Goal: Information Seeking & Learning: Learn about a topic

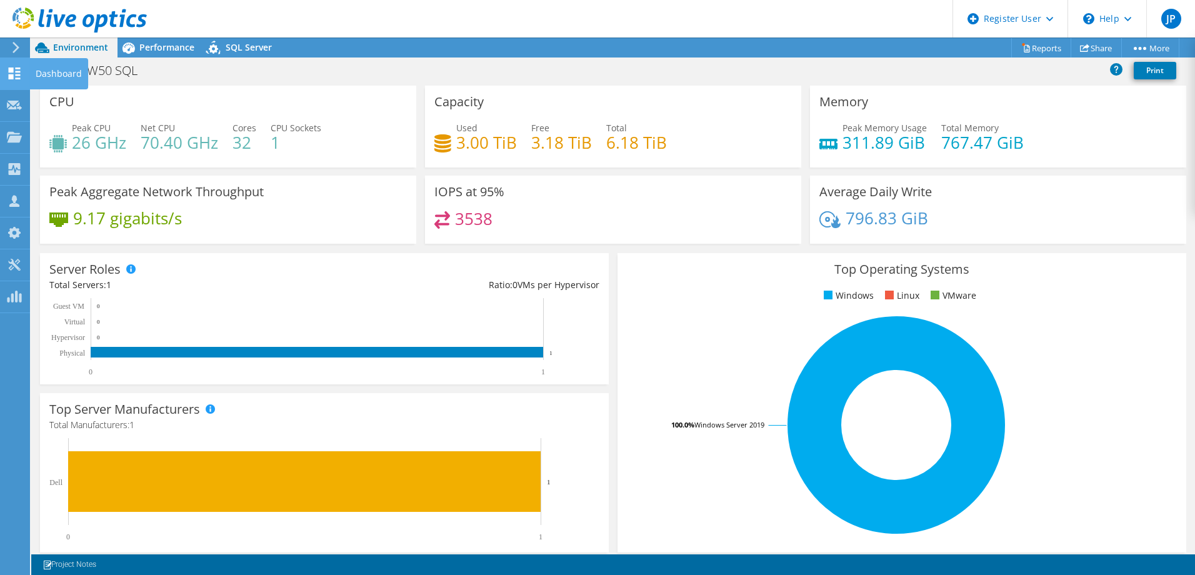
click at [12, 76] on use at bounding box center [15, 74] width 12 height 12
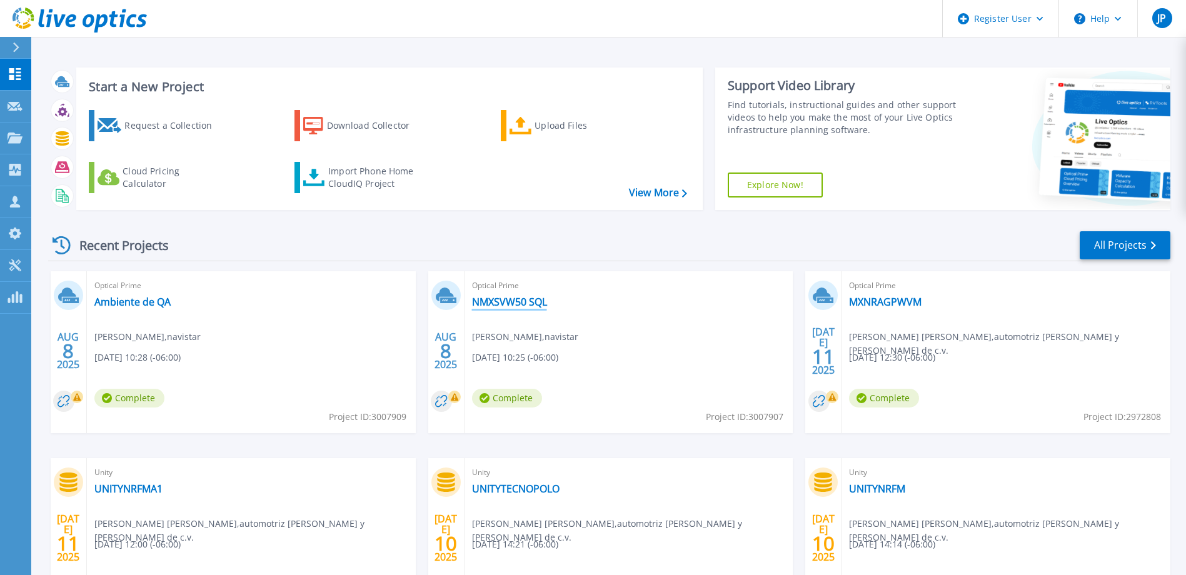
click at [511, 303] on link "NMXSVW50 SQL" at bounding box center [509, 302] width 75 height 13
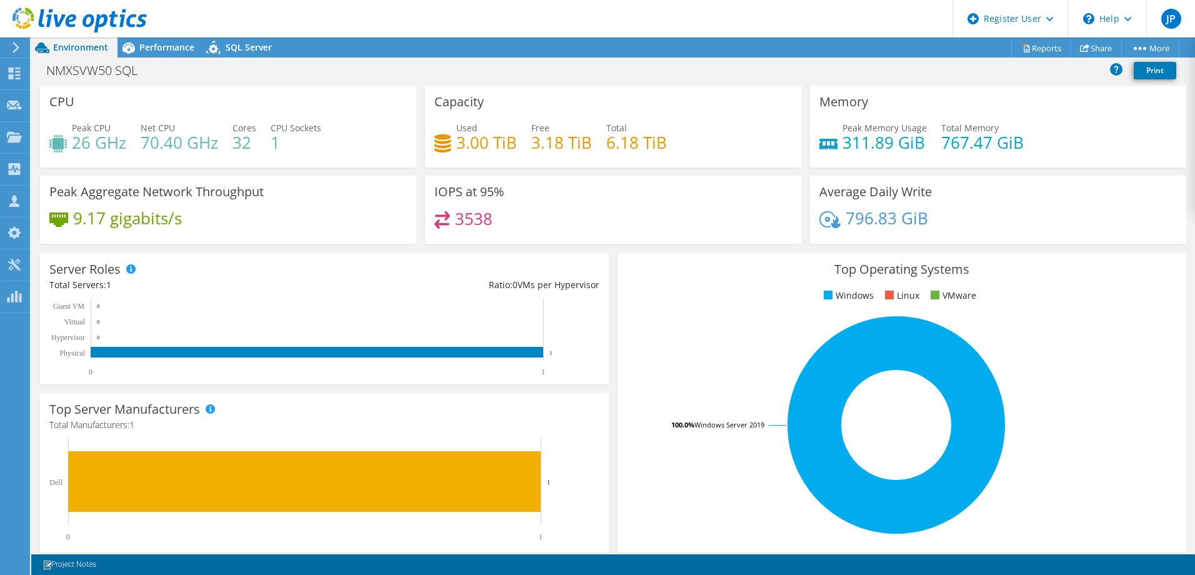
click at [932, 155] on div "Peak Memory Usage 311.89 GiB Total Memory 767.47 GiB" at bounding box center [999, 141] width 358 height 41
drag, startPoint x: 937, startPoint y: 146, endPoint x: 974, endPoint y: 144, distance: 37.5
click at [974, 144] on h4 "767.47 GiB" at bounding box center [983, 143] width 83 height 14
drag, startPoint x: 974, startPoint y: 144, endPoint x: 830, endPoint y: 149, distance: 144.5
click at [830, 149] on div "Peak Memory Usage 311.89 GiB Total Memory 767.47 GiB" at bounding box center [999, 141] width 358 height 41
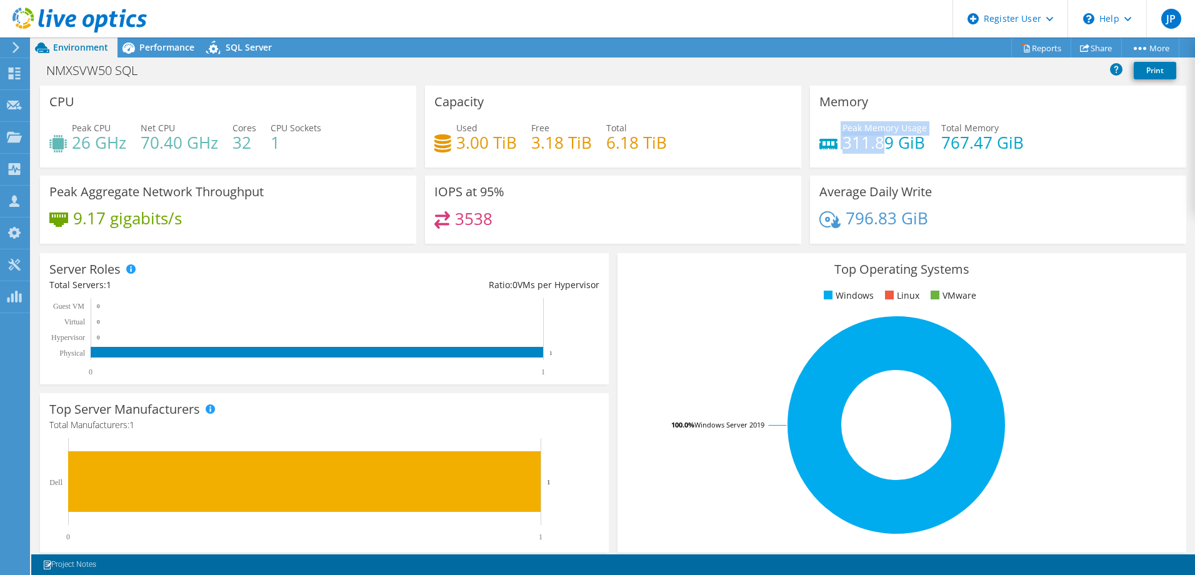
drag, startPoint x: 835, startPoint y: 143, endPoint x: 874, endPoint y: 145, distance: 39.4
click at [874, 145] on div "Peak Memory Usage 311.89 GiB" at bounding box center [874, 135] width 108 height 28
drag, startPoint x: 874, startPoint y: 145, endPoint x: 832, endPoint y: 146, distance: 42.5
click at [832, 146] on div "Peak Memory Usage 311.89 GiB" at bounding box center [874, 135] width 108 height 28
drag, startPoint x: 274, startPoint y: 146, endPoint x: 268, endPoint y: 146, distance: 6.3
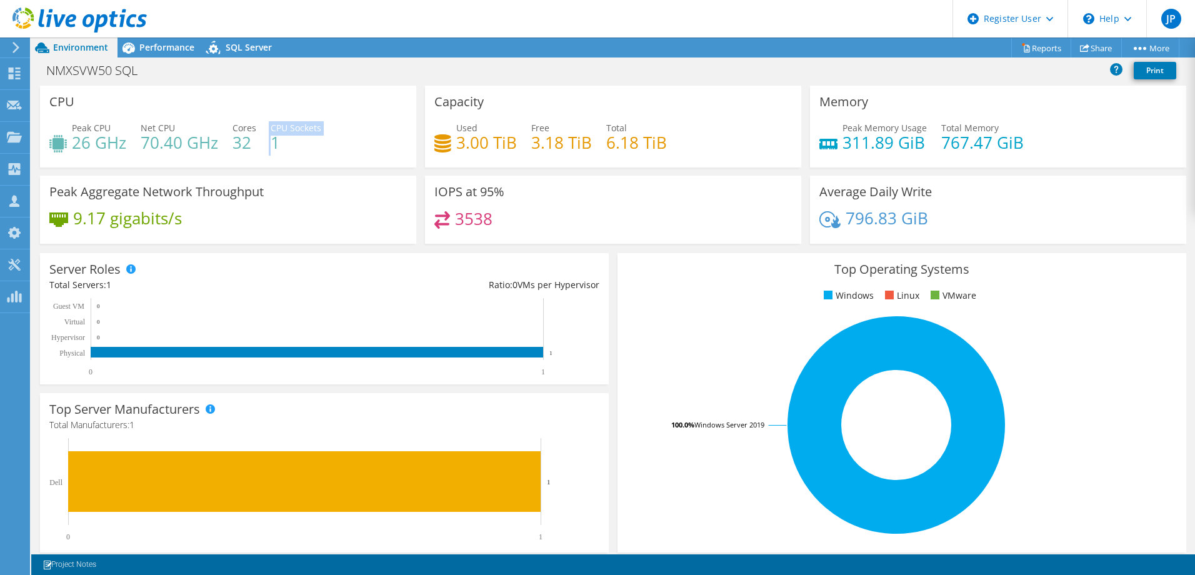
click at [268, 146] on div "Peak CPU 26 GHz Net CPU 70.40 GHz Cores 32 CPU Sockets 1" at bounding box center [228, 141] width 358 height 41
drag, startPoint x: 268, startPoint y: 146, endPoint x: 241, endPoint y: 143, distance: 26.4
click at [241, 143] on h4 "32" at bounding box center [245, 143] width 24 height 14
drag, startPoint x: 236, startPoint y: 143, endPoint x: 249, endPoint y: 143, distance: 13.1
click at [249, 143] on h4 "32" at bounding box center [245, 143] width 24 height 14
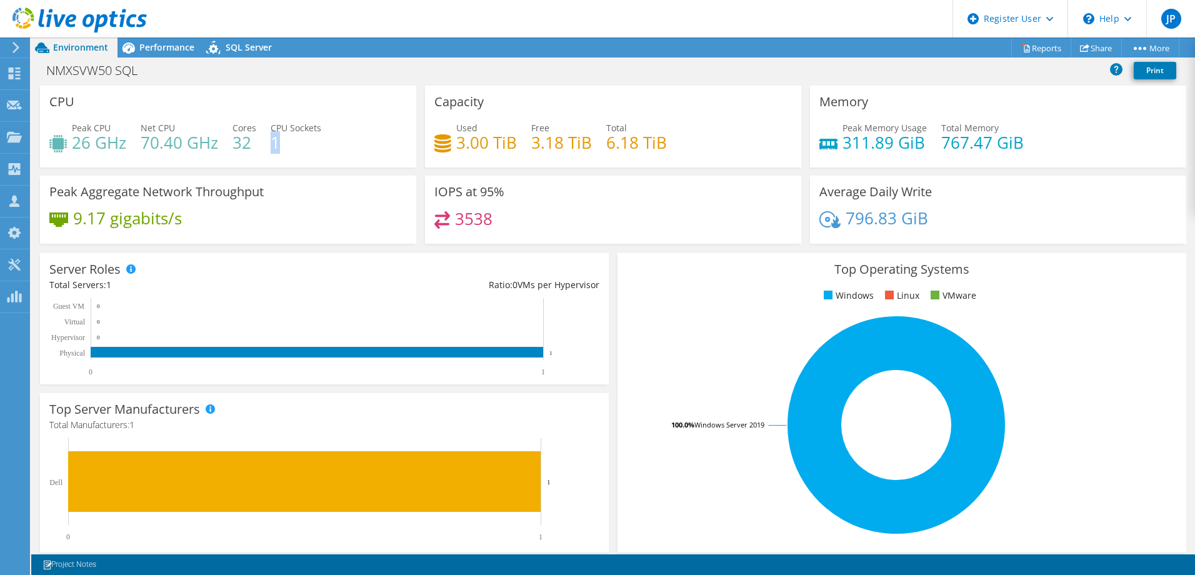
drag, startPoint x: 249, startPoint y: 143, endPoint x: 278, endPoint y: 144, distance: 28.8
click at [278, 144] on h4 "1" at bounding box center [296, 143] width 51 height 14
click at [154, 55] on div "Performance" at bounding box center [161, 48] width 86 height 20
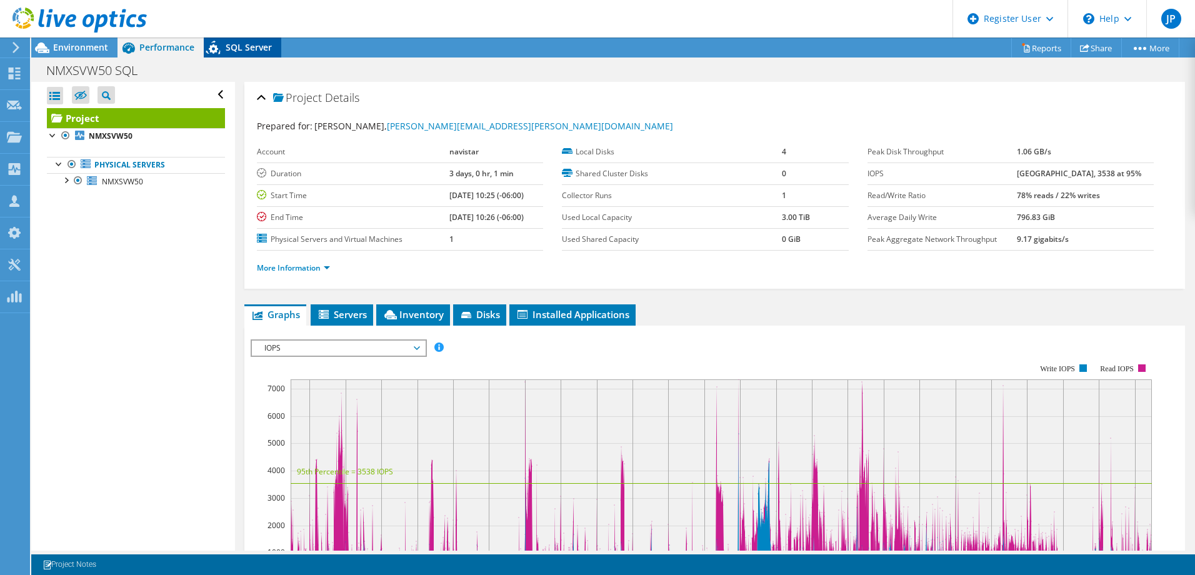
click at [238, 38] on div "SQL Server" at bounding box center [243, 48] width 78 height 20
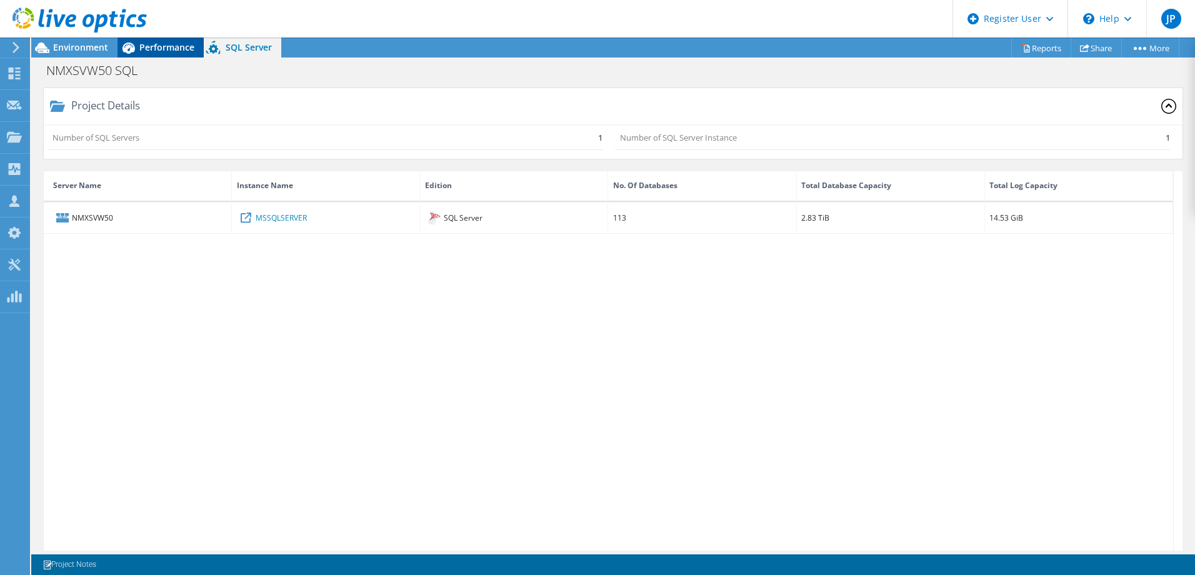
click at [151, 43] on span "Performance" at bounding box center [166, 47] width 55 height 12
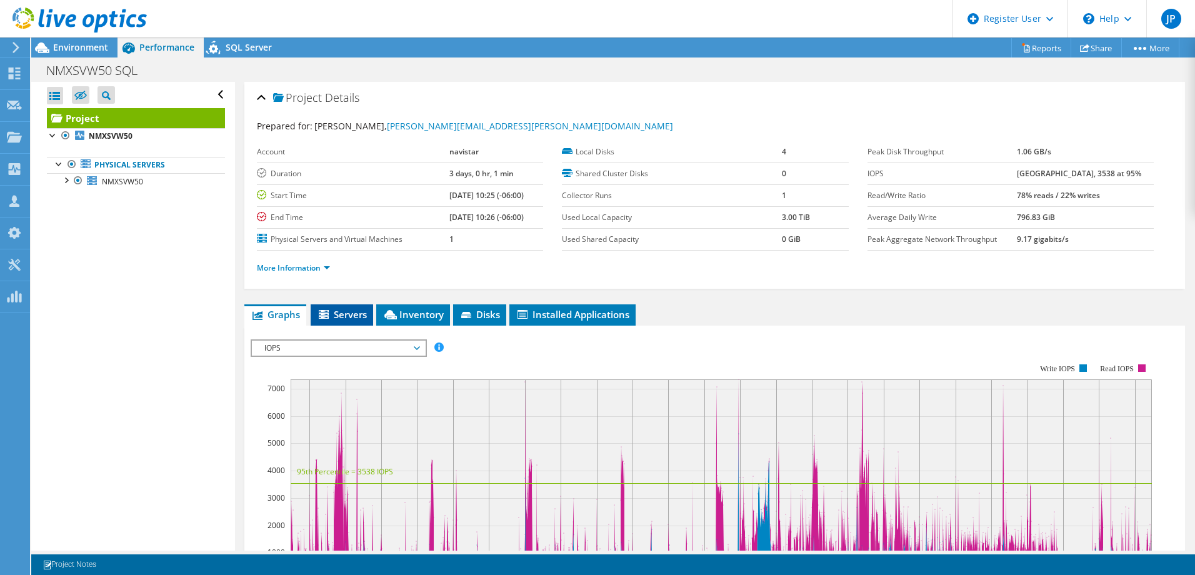
click at [348, 311] on span "Servers" at bounding box center [342, 314] width 50 height 13
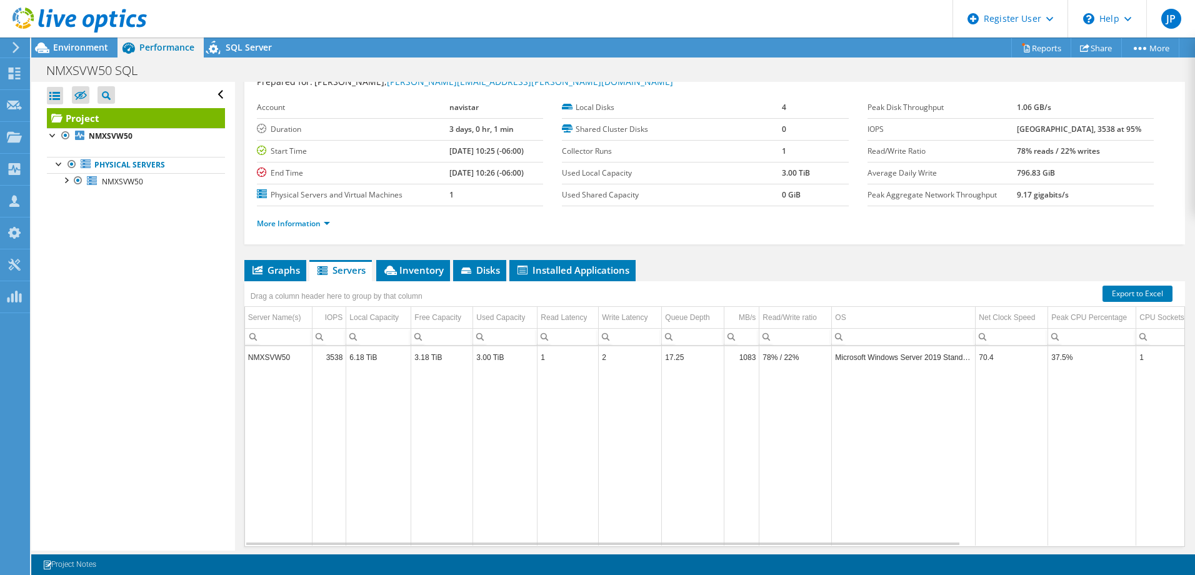
scroll to position [88, 0]
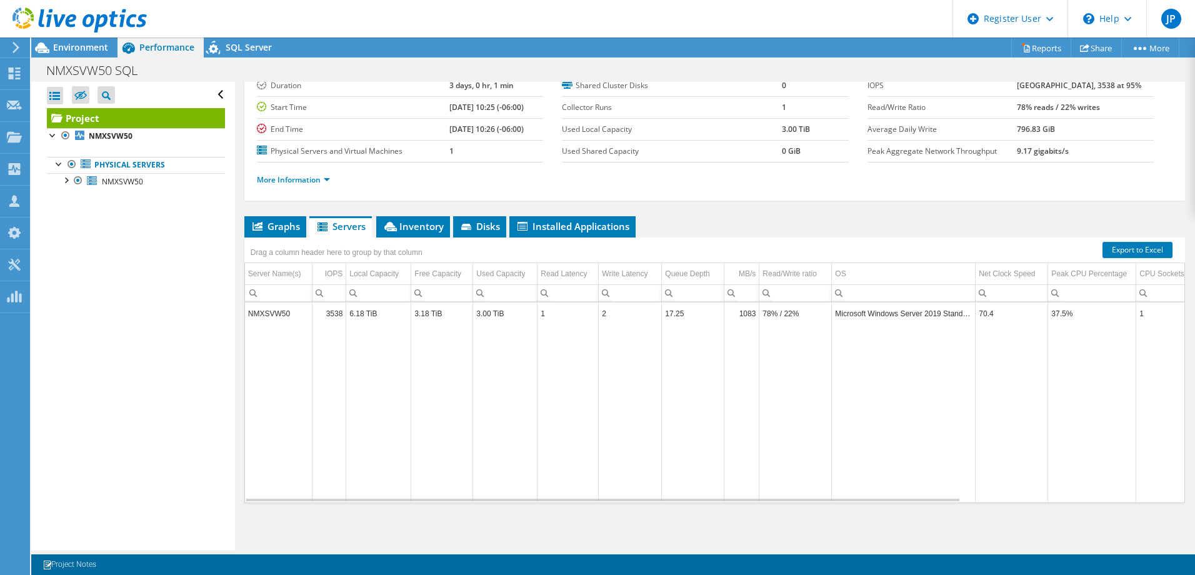
click at [383, 312] on td "6.18 TiB" at bounding box center [378, 314] width 65 height 22
click at [431, 313] on td "3.18 TiB" at bounding box center [442, 314] width 62 height 22
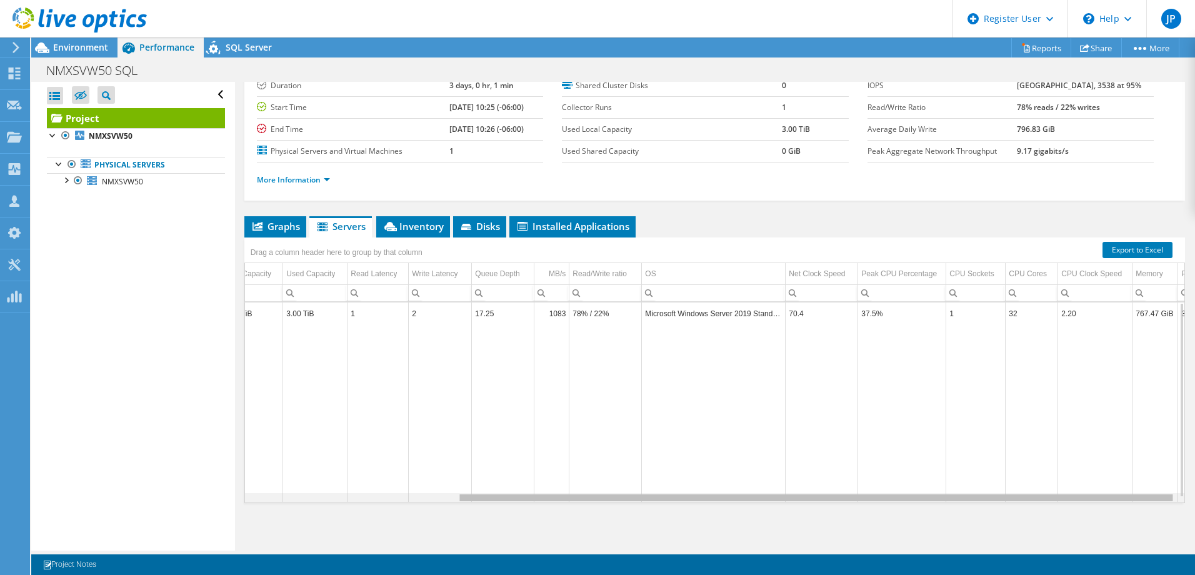
scroll to position [0, 0]
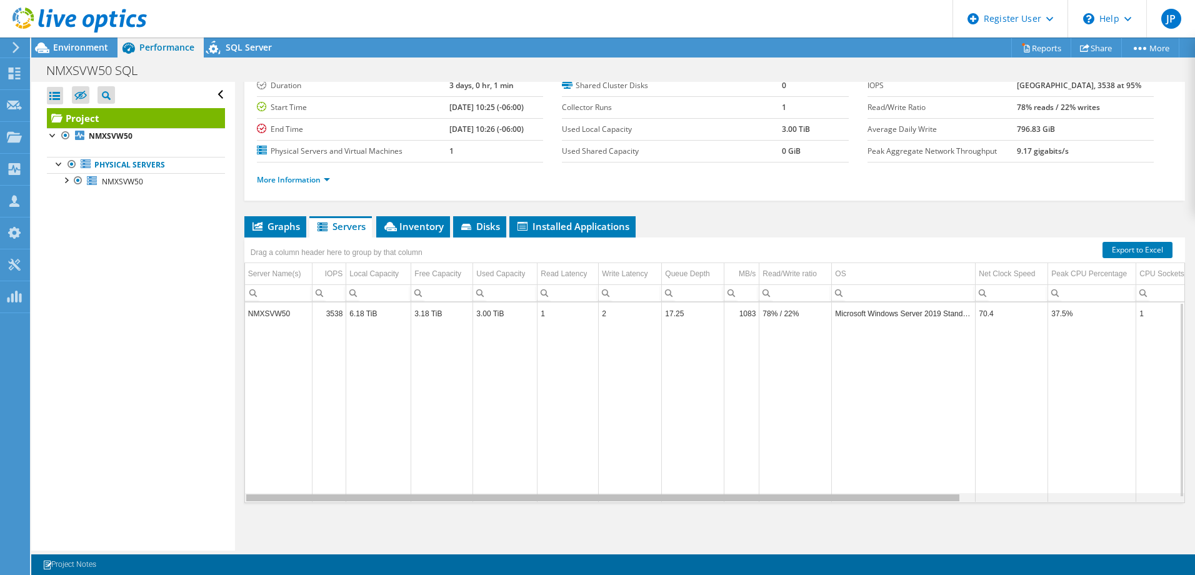
drag, startPoint x: 852, startPoint y: 497, endPoint x: 635, endPoint y: 520, distance: 218.1
click at [635, 520] on body "JP Dell User Joey Pericci Joey.Pericci@dell.com Dell My Profile Log Out \n Help…" at bounding box center [597, 287] width 1195 height 575
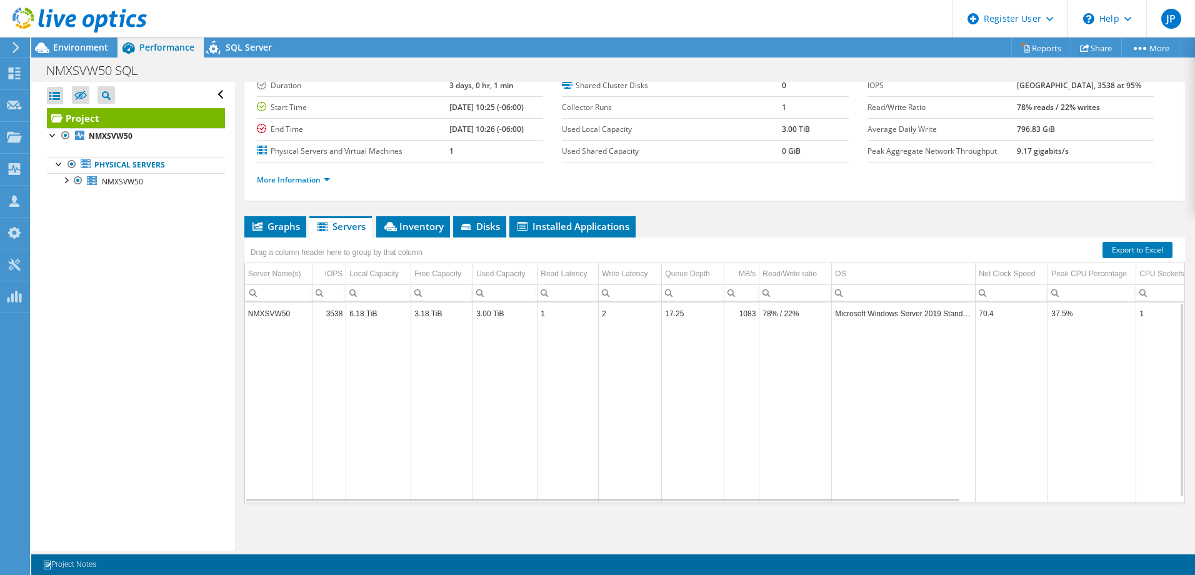
click at [431, 315] on td "3.18 TiB" at bounding box center [442, 314] width 62 height 22
drag, startPoint x: 414, startPoint y: 317, endPoint x: 442, endPoint y: 315, distance: 28.2
click at [442, 315] on td "3.18 TiB" at bounding box center [442, 314] width 62 height 22
click at [439, 315] on td "3.18 TiB" at bounding box center [442, 314] width 62 height 22
drag, startPoint x: 479, startPoint y: 313, endPoint x: 503, endPoint y: 316, distance: 24.5
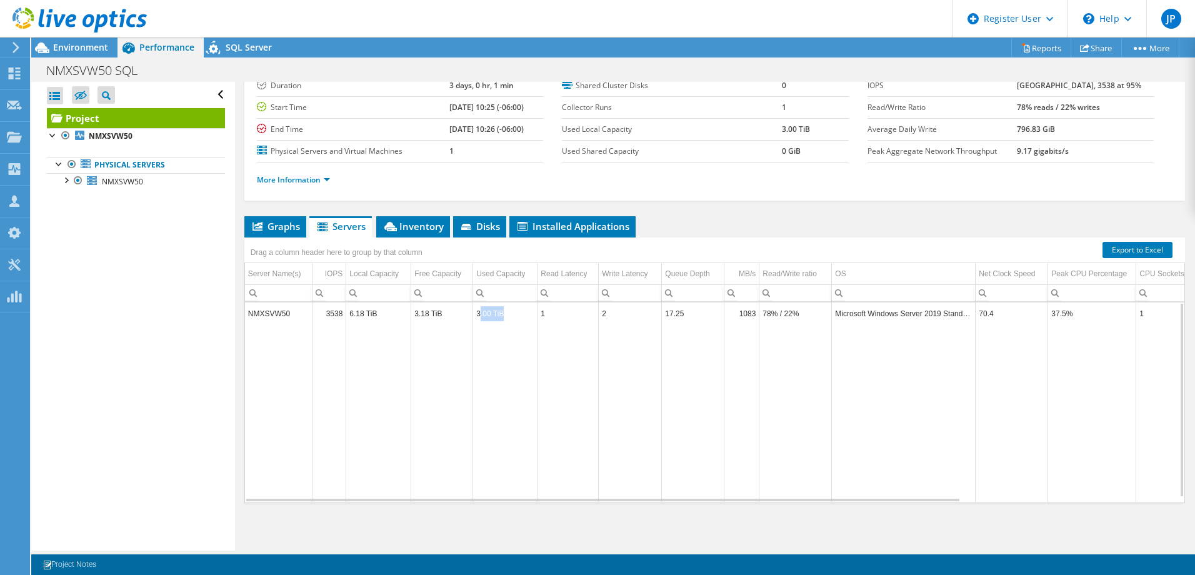
click at [503, 316] on td "3.00 TiB" at bounding box center [505, 314] width 64 height 22
drag, startPoint x: 351, startPoint y: 313, endPoint x: 401, endPoint y: 315, distance: 49.5
click at [401, 315] on td "6.18 TiB" at bounding box center [378, 314] width 65 height 22
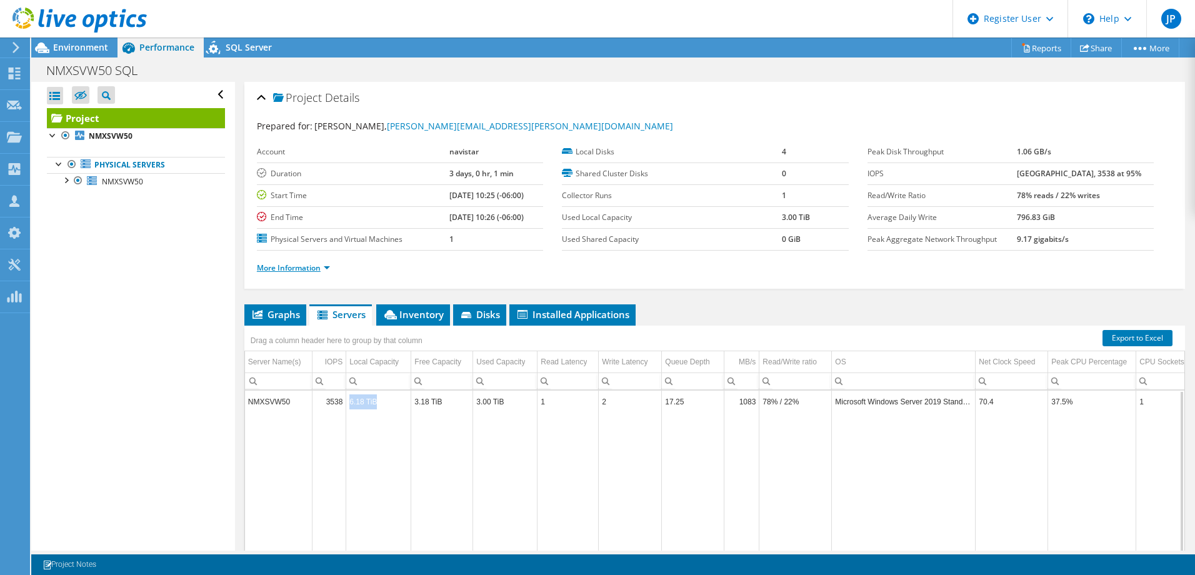
click at [330, 263] on link "More Information" at bounding box center [293, 268] width 73 height 11
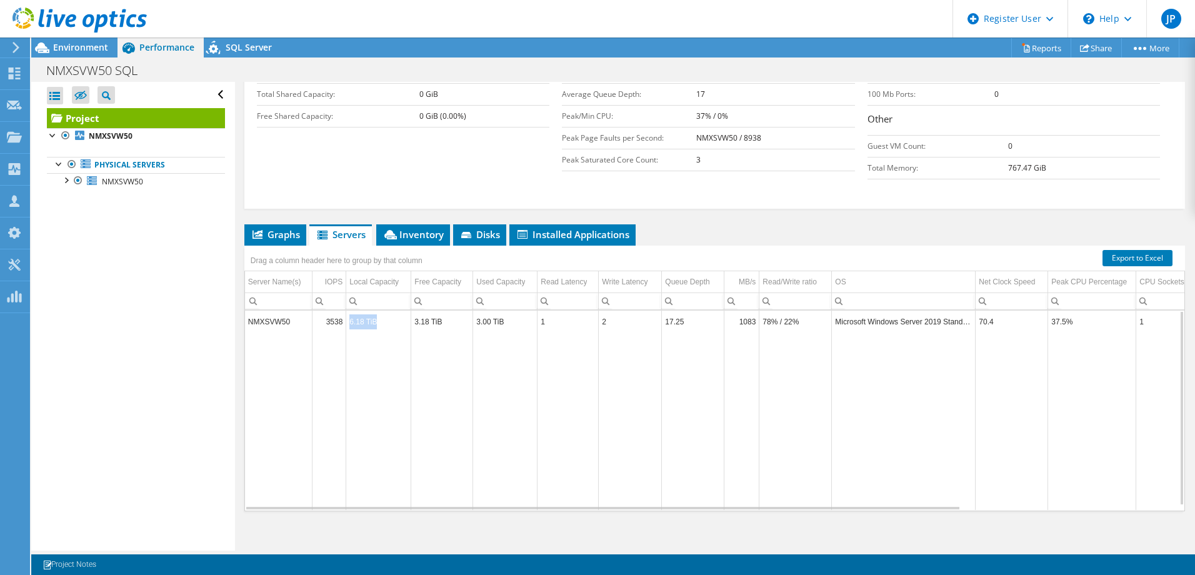
scroll to position [278, 0]
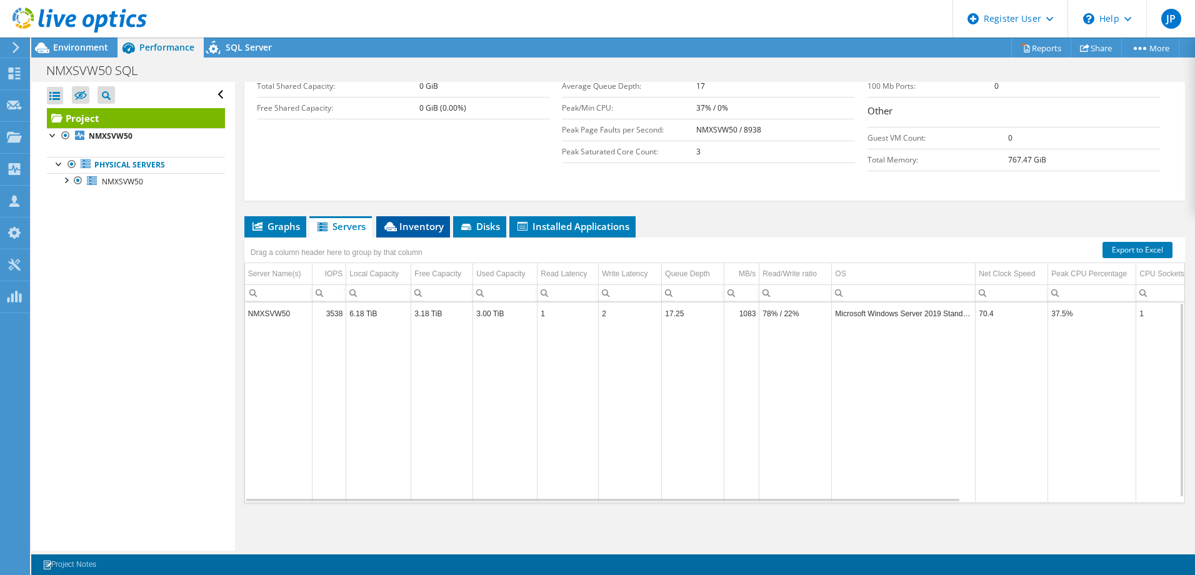
click at [418, 217] on li "Inventory" at bounding box center [413, 226] width 74 height 21
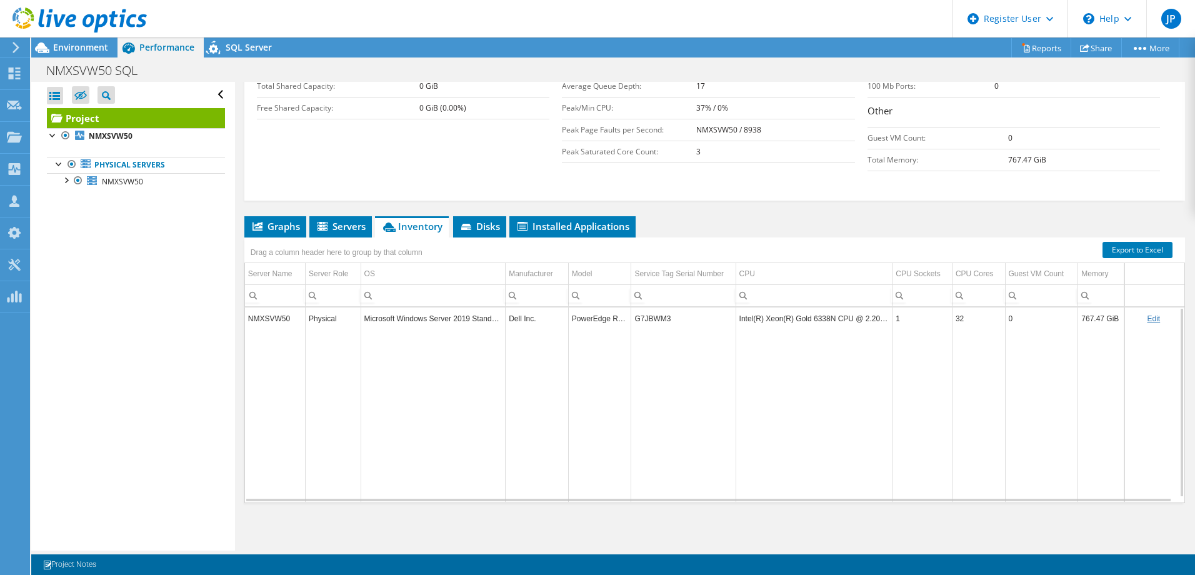
click at [648, 319] on td "G7JBWM3" at bounding box center [683, 319] width 104 height 22
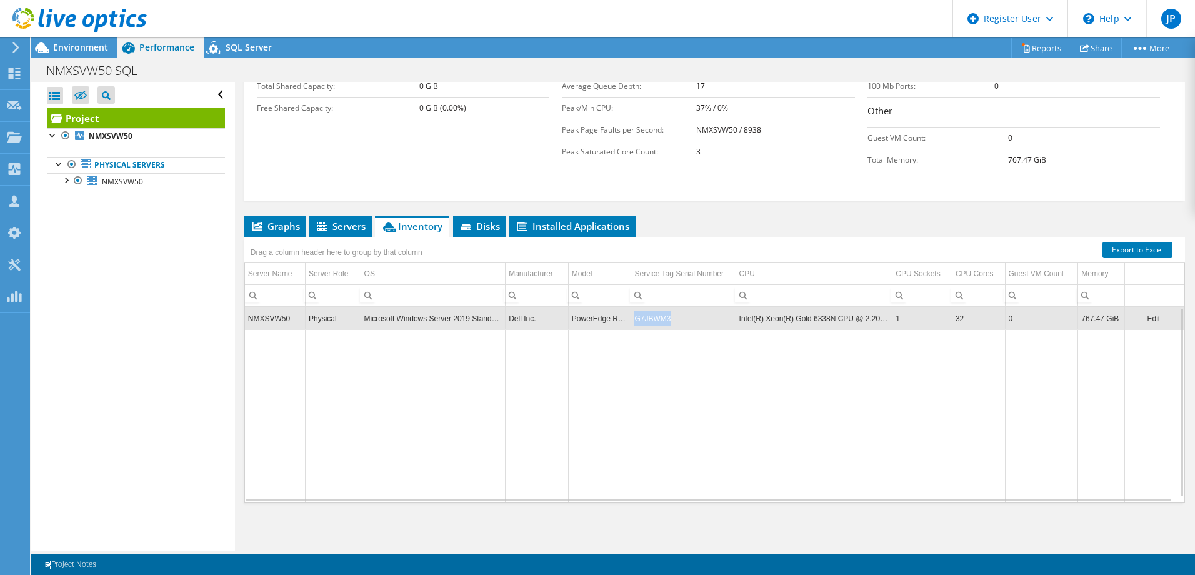
copy td "G7JBWM3"
click at [87, 49] on span "Environment" at bounding box center [80, 47] width 55 height 12
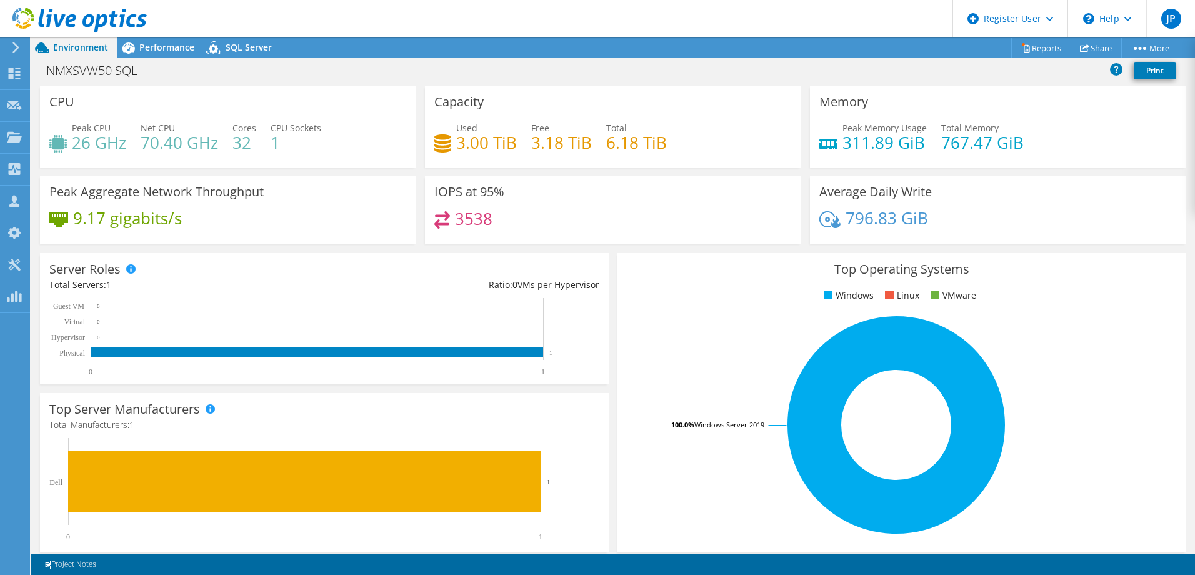
click at [446, 141] on icon at bounding box center [443, 143] width 17 height 18
drag, startPoint x: 460, startPoint y: 141, endPoint x: 506, endPoint y: 143, distance: 45.7
click at [506, 143] on h4 "3.00 TiB" at bounding box center [486, 143] width 61 height 14
click at [156, 48] on span "Performance" at bounding box center [166, 47] width 55 height 12
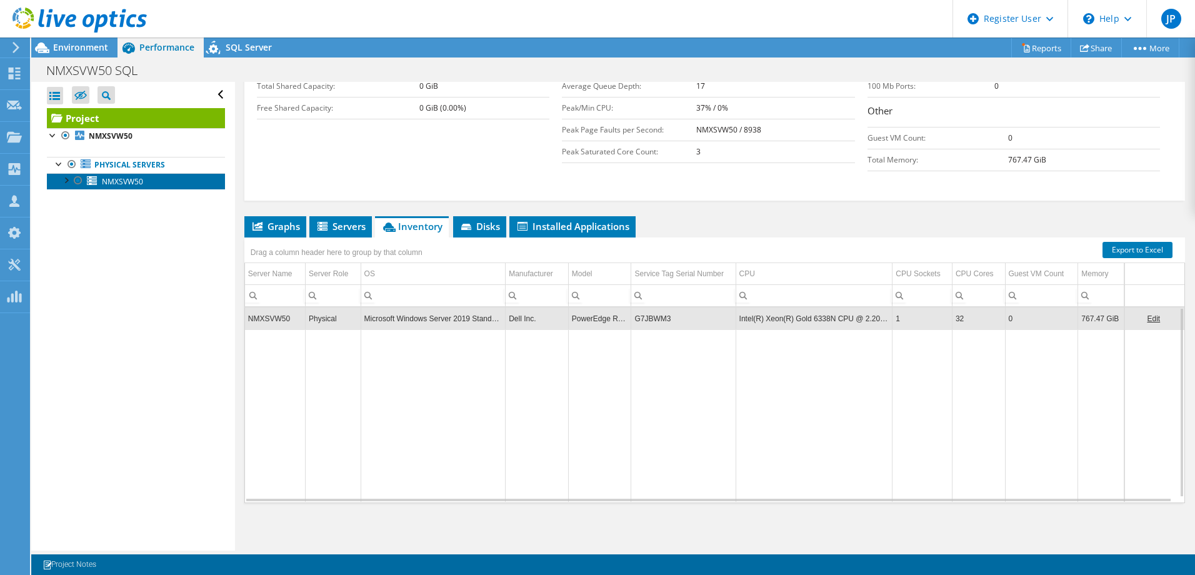
click at [113, 181] on span "NMXSVW50" at bounding box center [122, 181] width 41 height 11
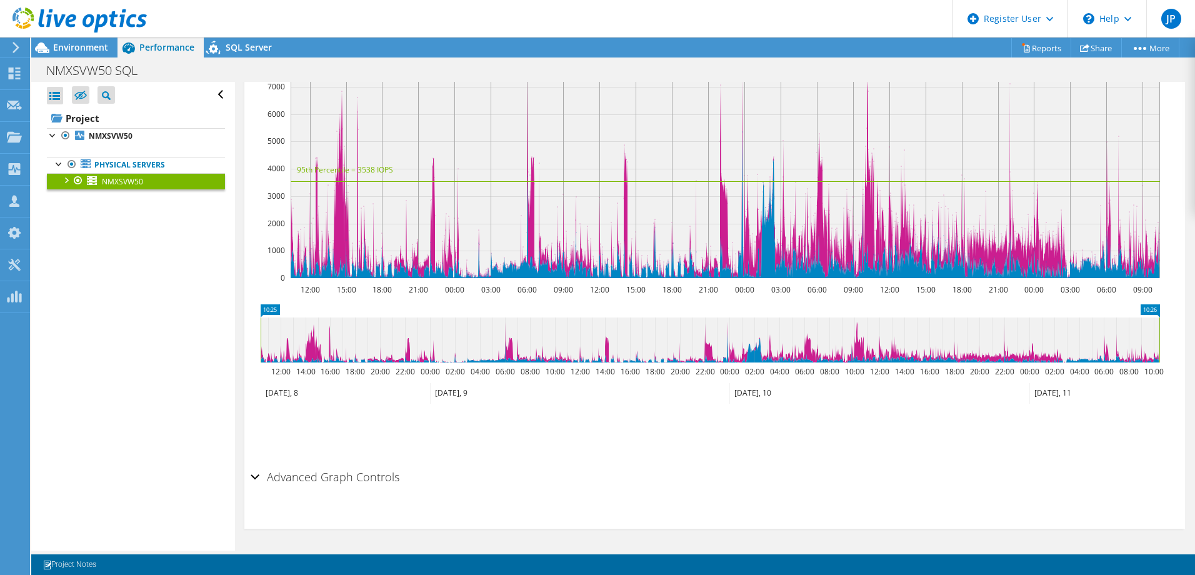
click at [64, 181] on div at bounding box center [65, 179] width 13 height 13
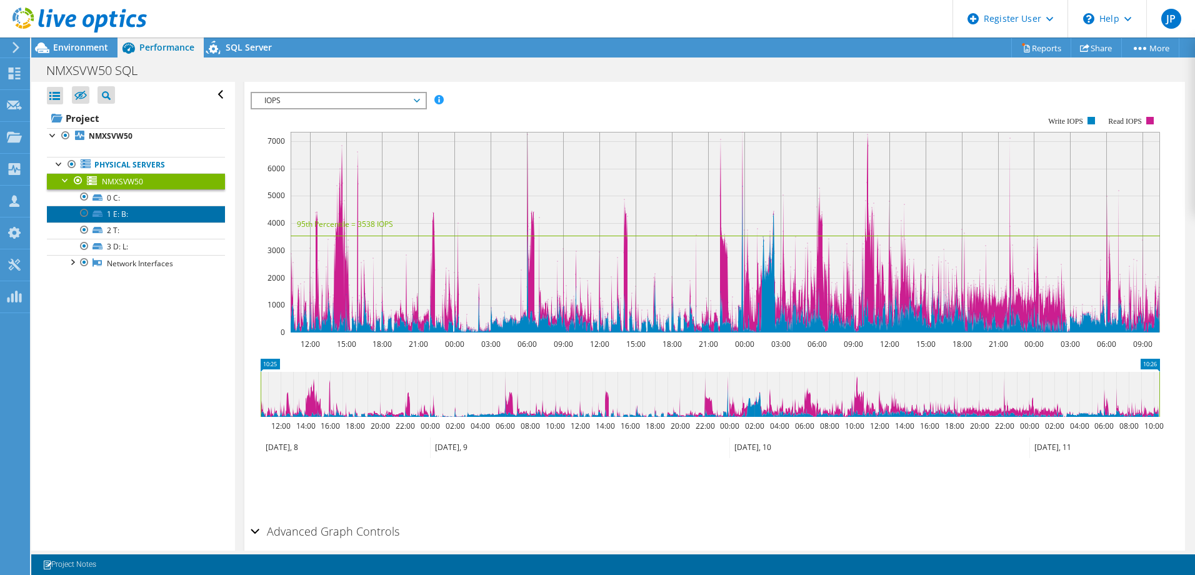
click at [143, 213] on link "1 E: B:" at bounding box center [136, 214] width 178 height 16
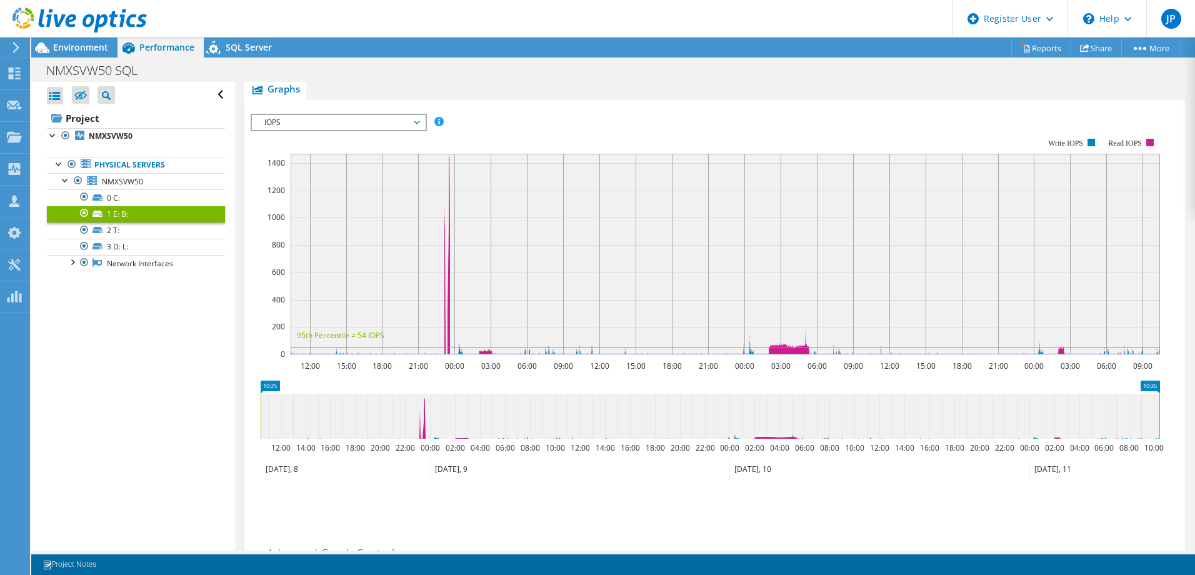
scroll to position [234, 0]
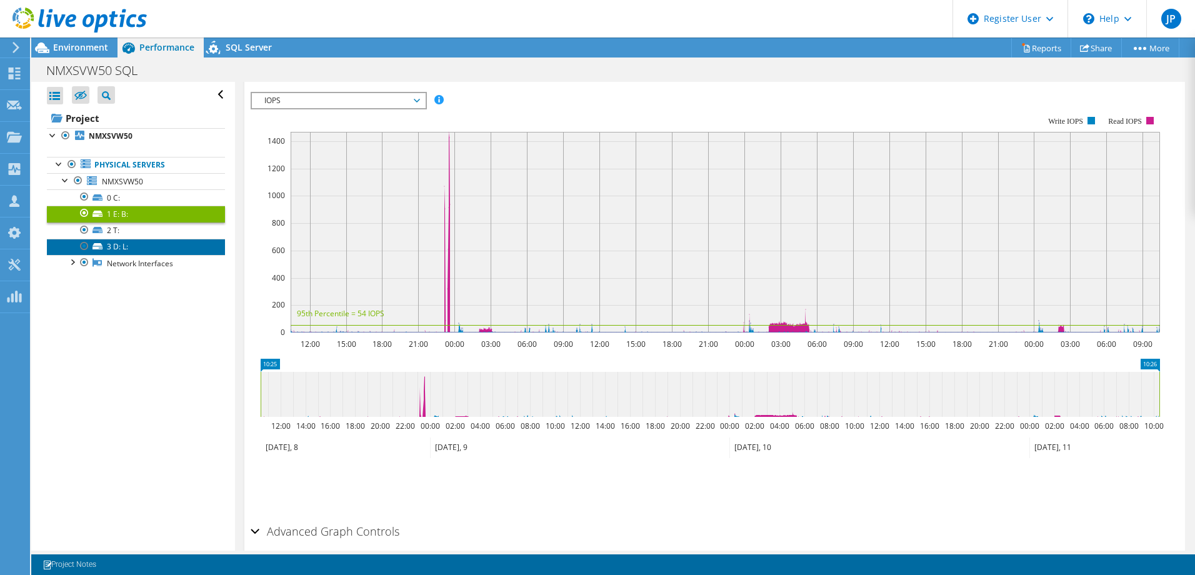
click at [143, 251] on link "3 D: L:" at bounding box center [136, 247] width 178 height 16
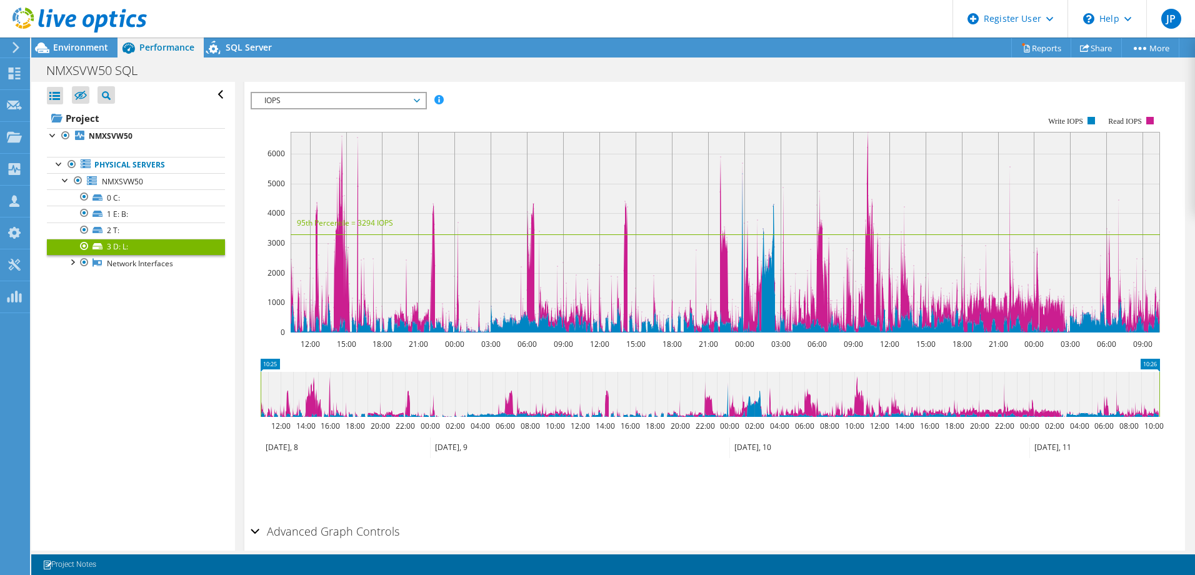
click at [413, 102] on span "IOPS" at bounding box center [338, 100] width 161 height 15
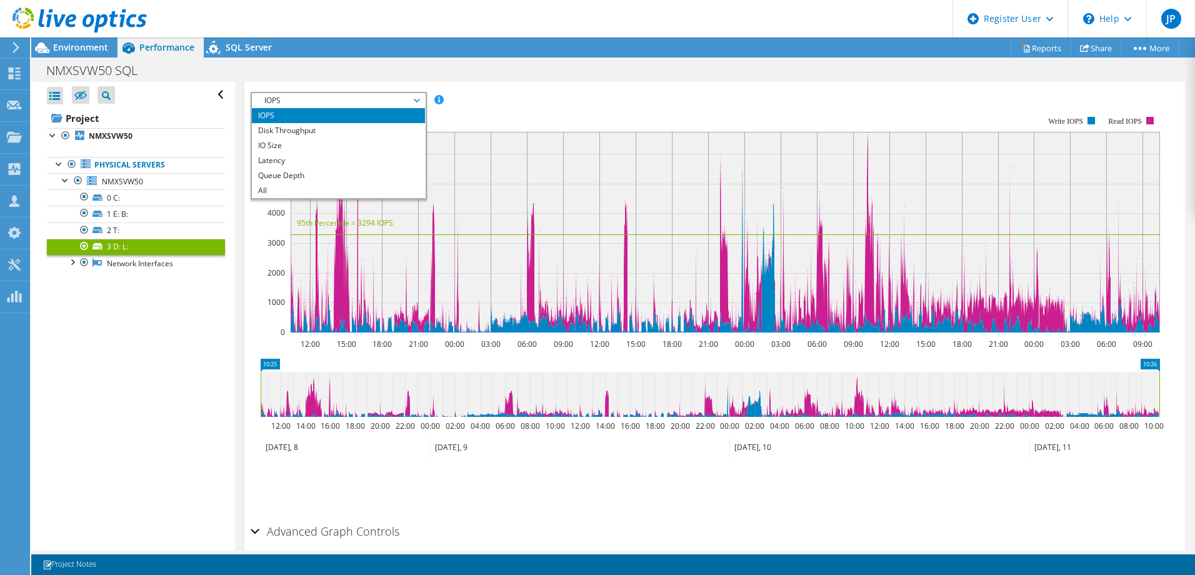
click at [418, 99] on span "IOPS" at bounding box center [338, 100] width 161 height 15
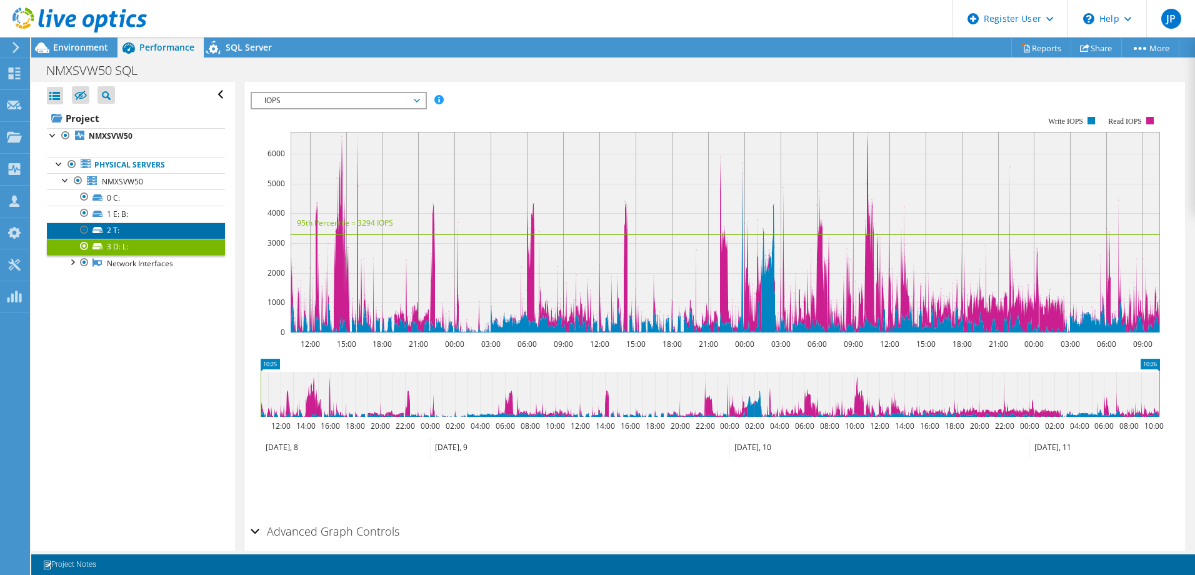
click at [156, 229] on link "2 T:" at bounding box center [136, 231] width 178 height 16
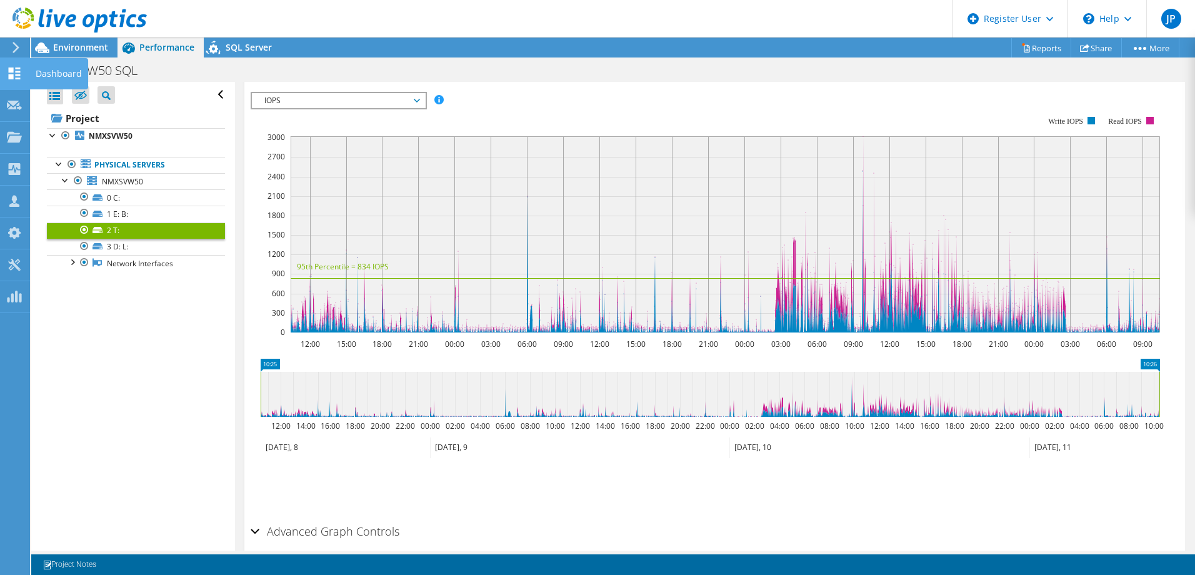
click at [8, 71] on icon at bounding box center [14, 74] width 15 height 12
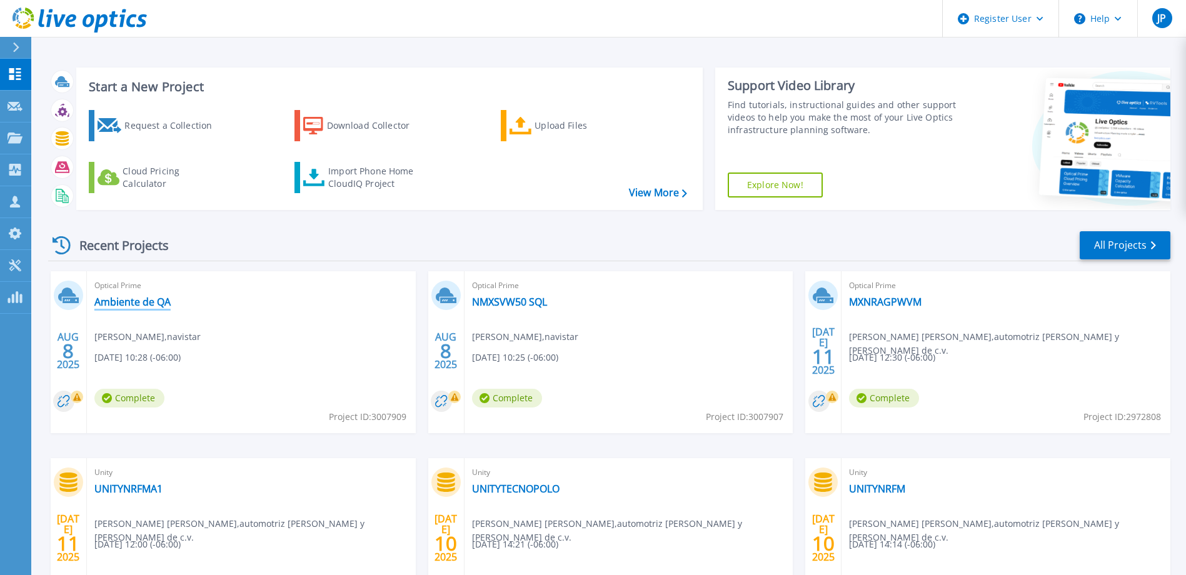
click at [153, 303] on link "Ambiente de QA" at bounding box center [132, 302] width 76 height 13
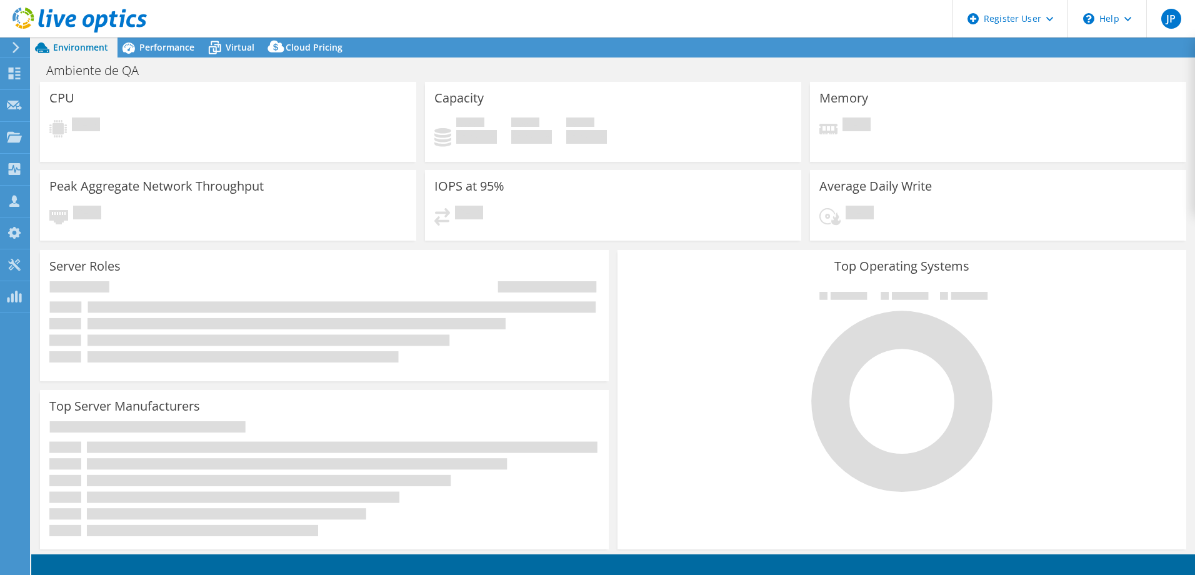
select select "USD"
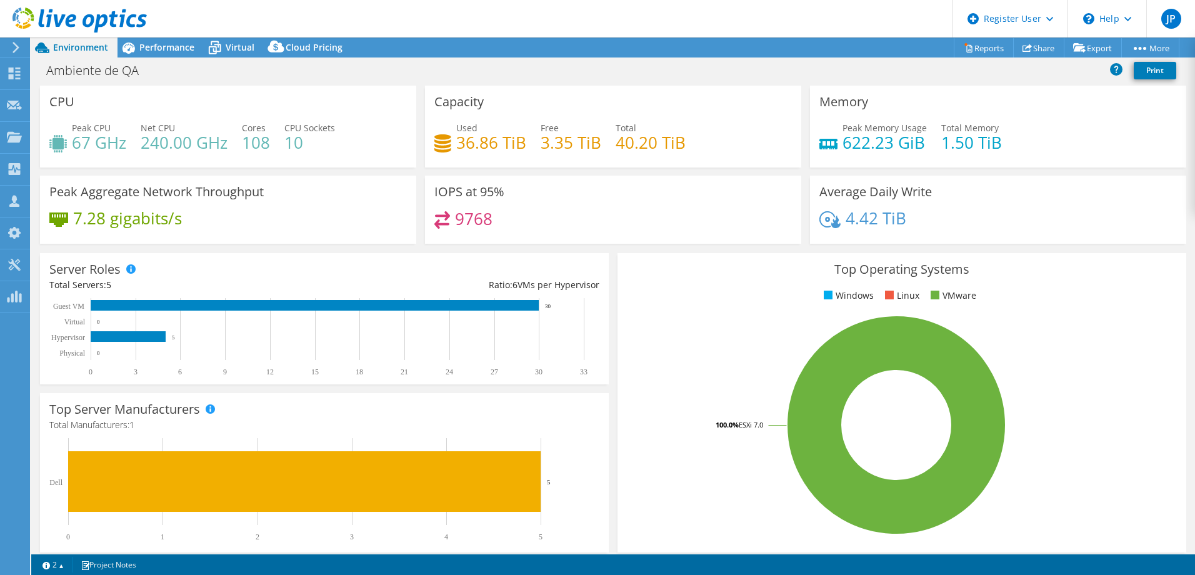
click at [660, 305] on div "Top Operating Systems Windows Linux VMware 100.0% ESXi 7.0" at bounding box center [902, 402] width 569 height 299
click at [334, 218] on div "7.28 gigabits/s" at bounding box center [228, 224] width 358 height 26
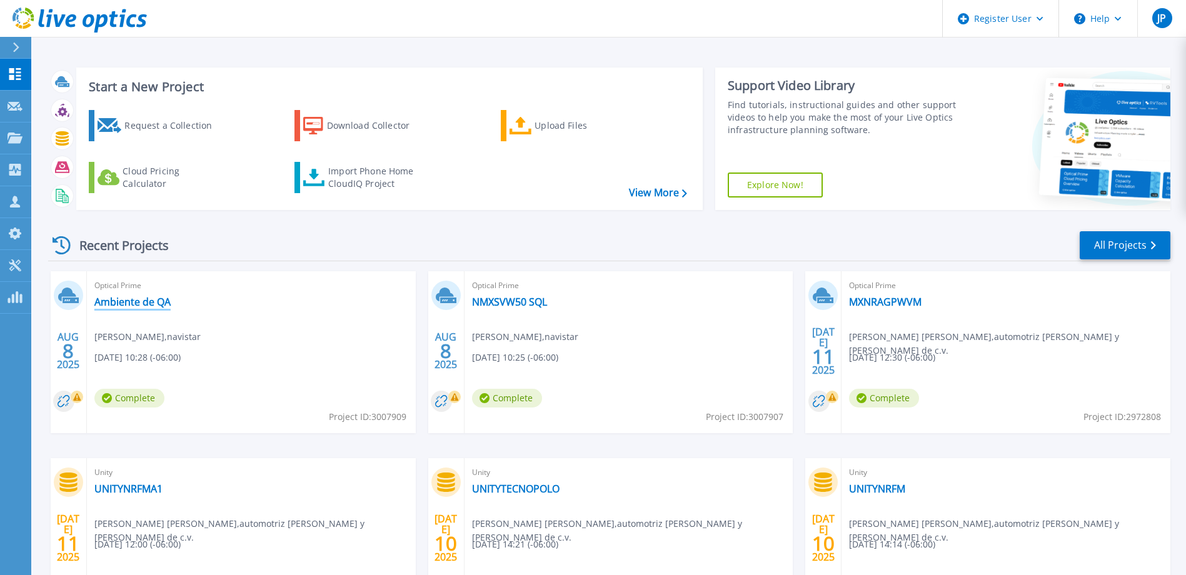
click at [138, 298] on link "Ambiente de QA" at bounding box center [132, 302] width 76 height 13
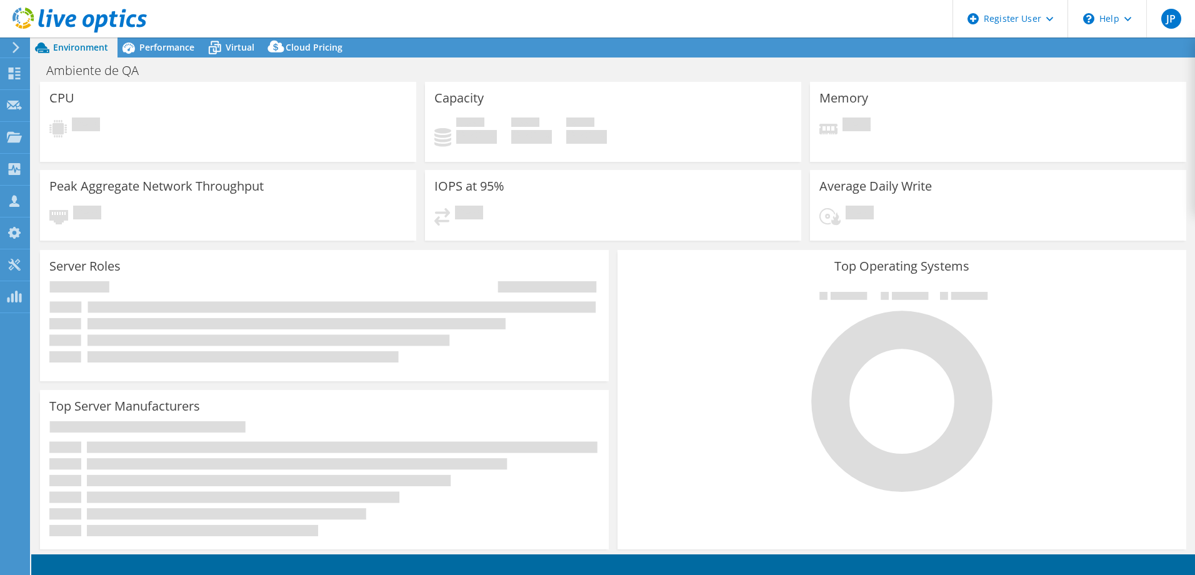
select select "USD"
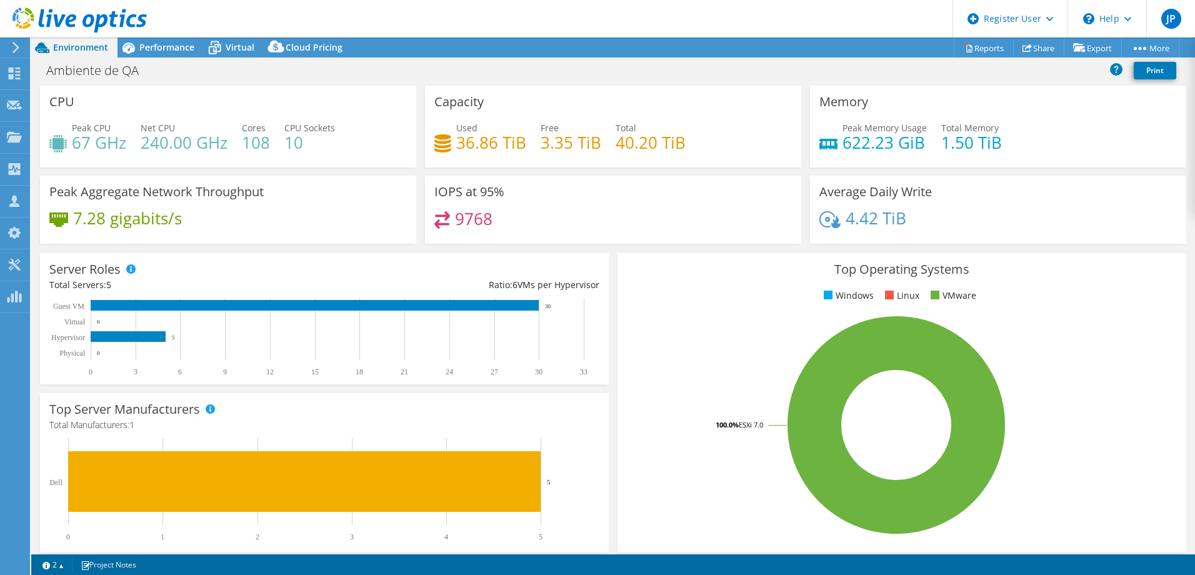
click at [866, 143] on h4 "622.23 GiB" at bounding box center [885, 143] width 84 height 14
click at [149, 149] on h4 "240.00 GHz" at bounding box center [184, 143] width 87 height 14
drag, startPoint x: 155, startPoint y: 144, endPoint x: 163, endPoint y: 143, distance: 7.6
click at [161, 143] on h4 "240.00 GHz" at bounding box center [184, 143] width 87 height 14
drag, startPoint x: 284, startPoint y: 141, endPoint x: 308, endPoint y: 140, distance: 23.8
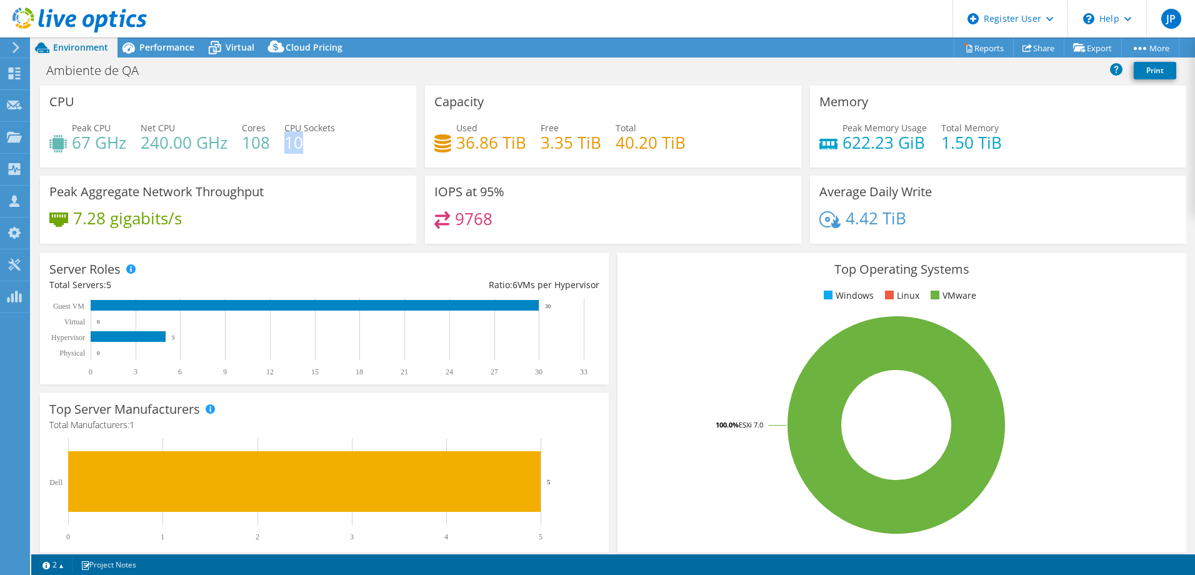
click at [308, 140] on h4 "10" at bounding box center [309, 143] width 51 height 14
click at [153, 42] on span "Performance" at bounding box center [166, 47] width 55 height 12
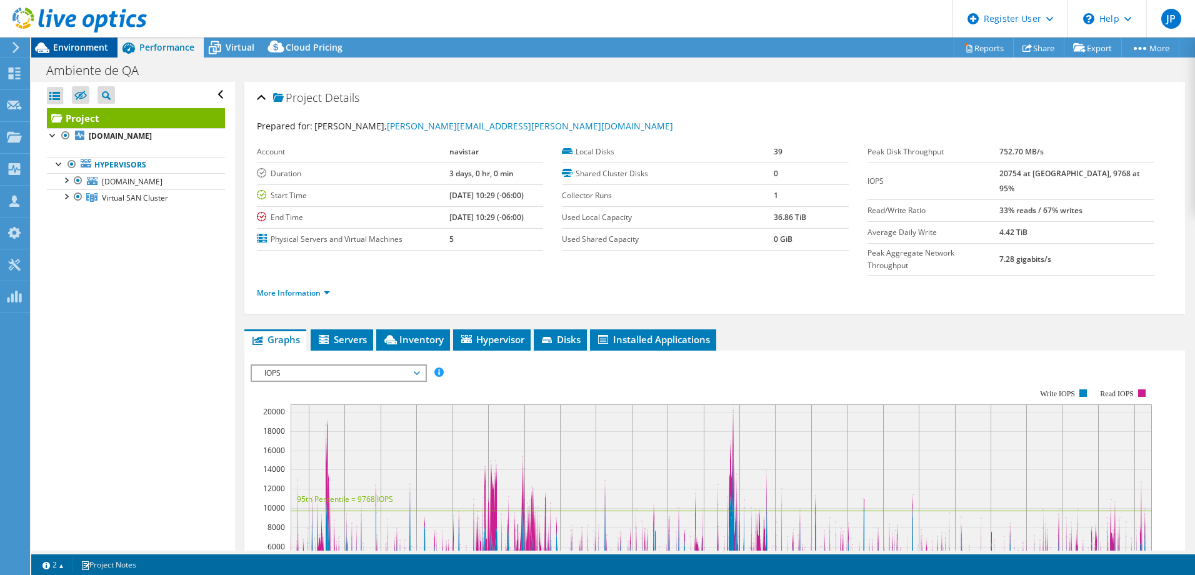
click at [86, 44] on span "Environment" at bounding box center [80, 47] width 55 height 12
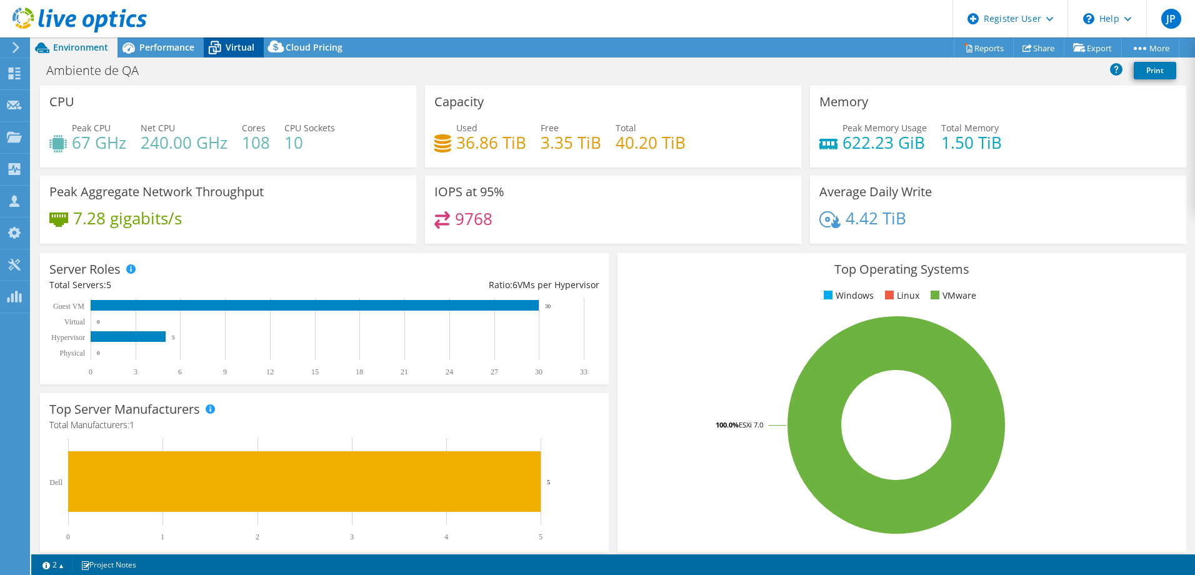
click at [234, 48] on span "Virtual" at bounding box center [240, 47] width 29 height 12
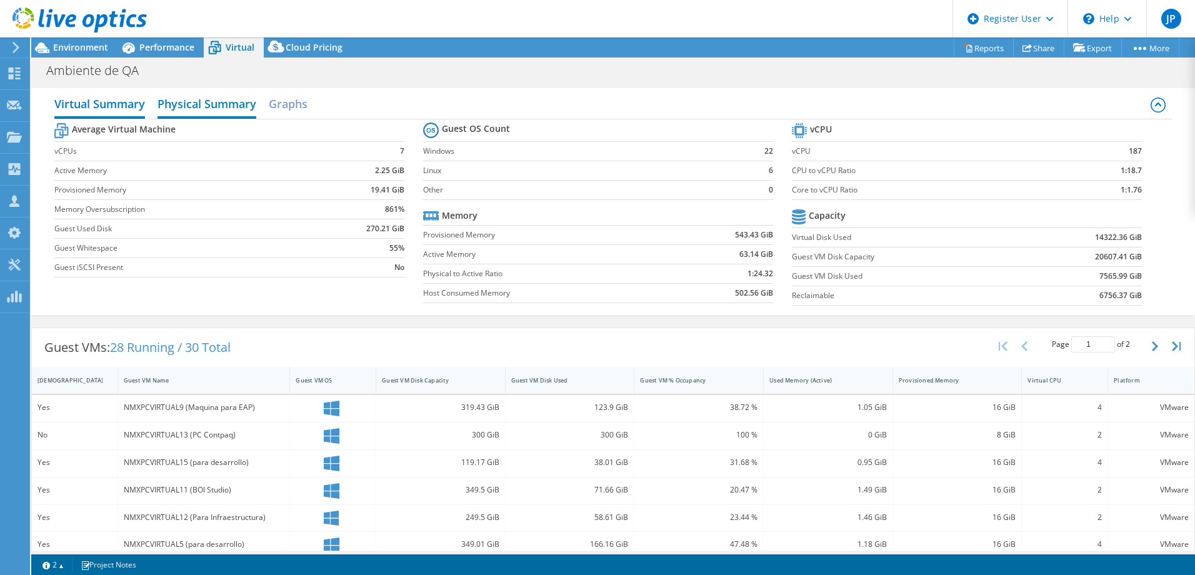
click at [222, 98] on h2 "Physical Summary" at bounding box center [207, 105] width 99 height 28
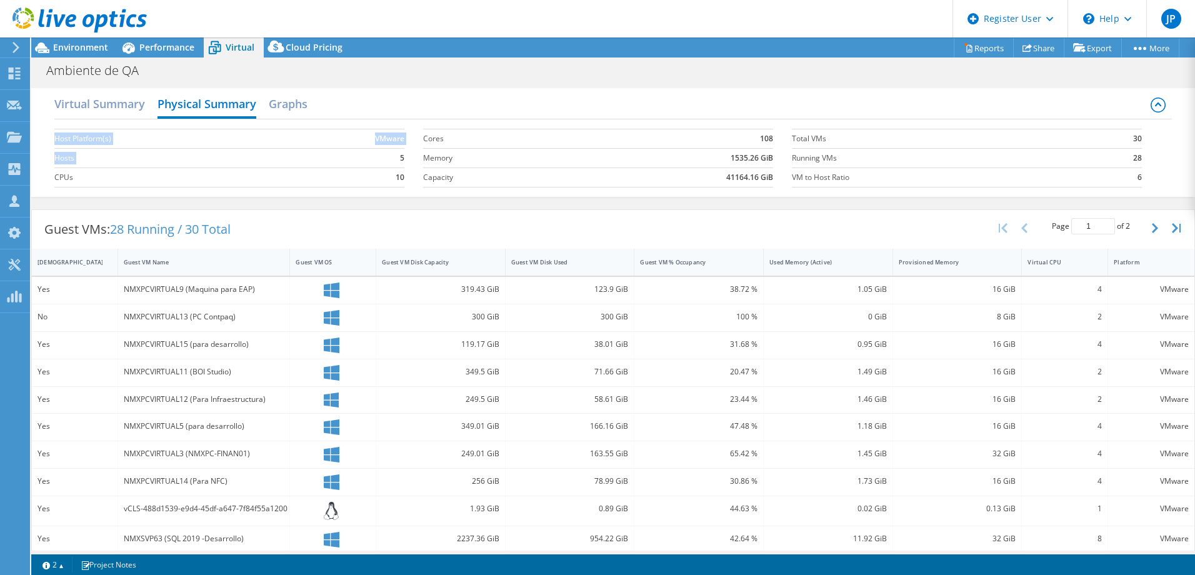
drag, startPoint x: 399, startPoint y: 159, endPoint x: 408, endPoint y: 160, distance: 8.8
click at [408, 160] on section "Host Platform(s) VMware Hosts 5 CPUs 10" at bounding box center [238, 158] width 369 height 71
drag, startPoint x: 408, startPoint y: 160, endPoint x: 390, endPoint y: 179, distance: 25.7
click at [390, 179] on td "10" at bounding box center [348, 177] width 111 height 19
drag, startPoint x: 392, startPoint y: 177, endPoint x: 402, endPoint y: 178, distance: 10.0
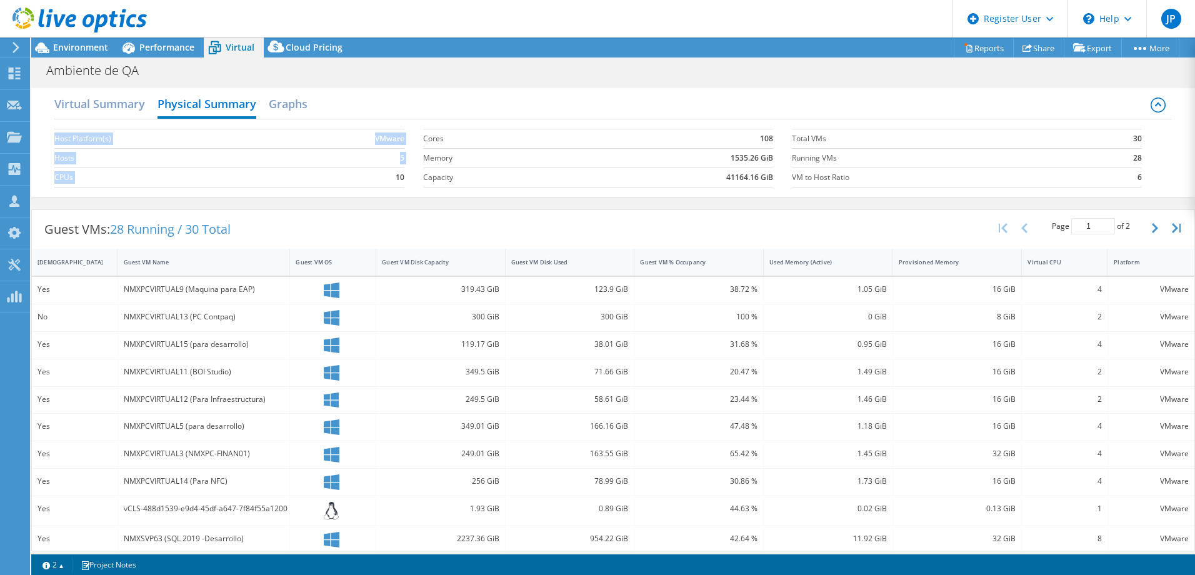
click at [402, 178] on section "Host Platform(s) VMware Hosts 5 CPUs 10" at bounding box center [238, 158] width 369 height 71
drag, startPoint x: 759, startPoint y: 138, endPoint x: 772, endPoint y: 136, distance: 13.4
click at [772, 136] on section "Cores 108 Memory 1535.26 GiB Capacity 41164.16 GiB" at bounding box center [607, 158] width 369 height 71
click at [768, 136] on section "Cores 108 Memory 1535.26 GiB Capacity 41164.16 GiB" at bounding box center [607, 158] width 369 height 71
click at [94, 107] on h2 "Virtual Summary" at bounding box center [99, 105] width 91 height 28
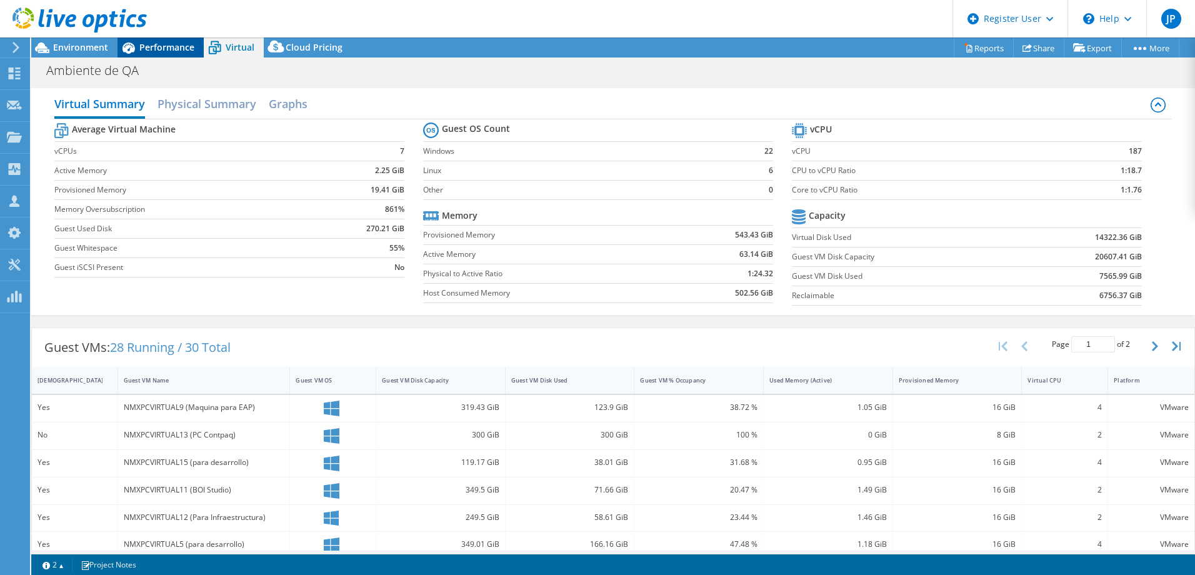
click at [147, 45] on span "Performance" at bounding box center [166, 47] width 55 height 12
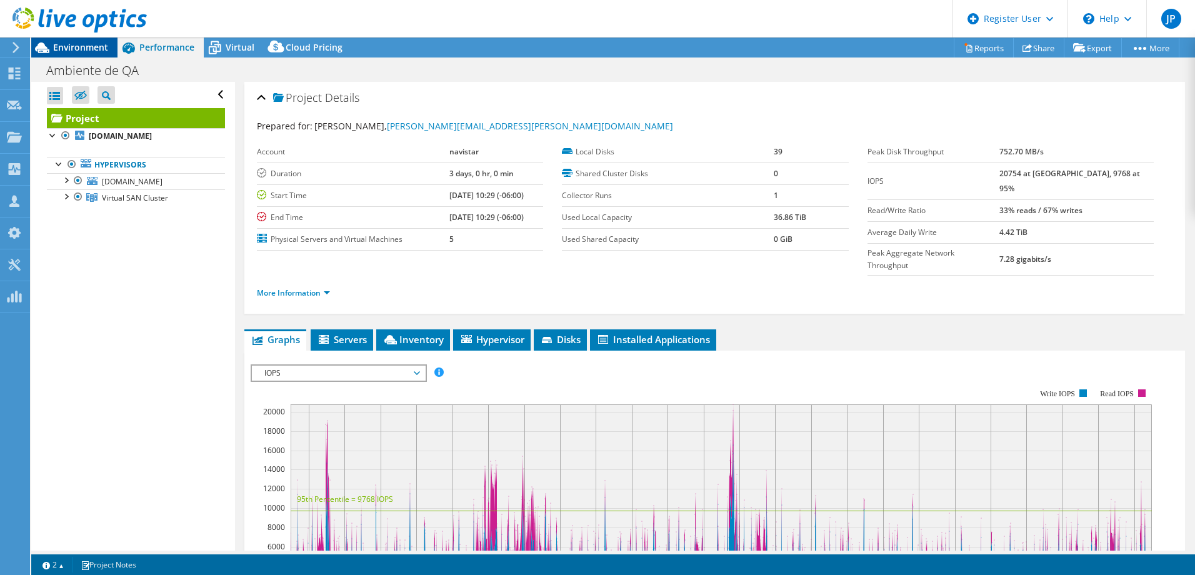
click at [76, 49] on span "Environment" at bounding box center [80, 47] width 55 height 12
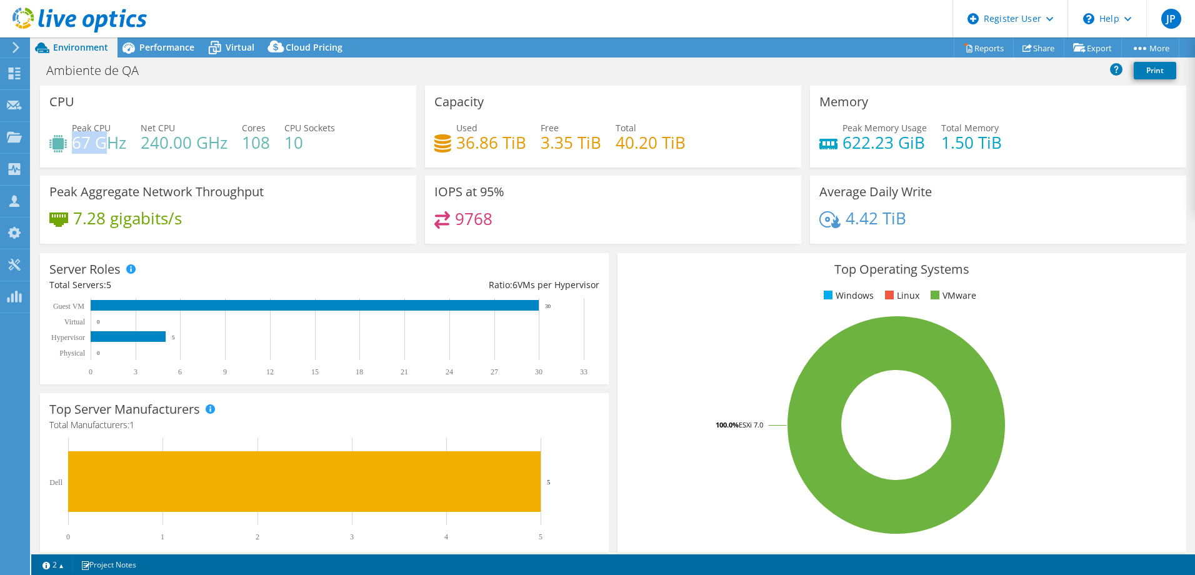
drag, startPoint x: 74, startPoint y: 146, endPoint x: 107, endPoint y: 146, distance: 33.1
click at [107, 146] on h4 "67 GHz" at bounding box center [99, 143] width 54 height 14
drag, startPoint x: 107, startPoint y: 146, endPoint x: 166, endPoint y: 152, distance: 59.0
click at [166, 149] on h4 "240.00 GHz" at bounding box center [184, 143] width 87 height 14
drag, startPoint x: 135, startPoint y: 149, endPoint x: 158, endPoint y: 150, distance: 23.2
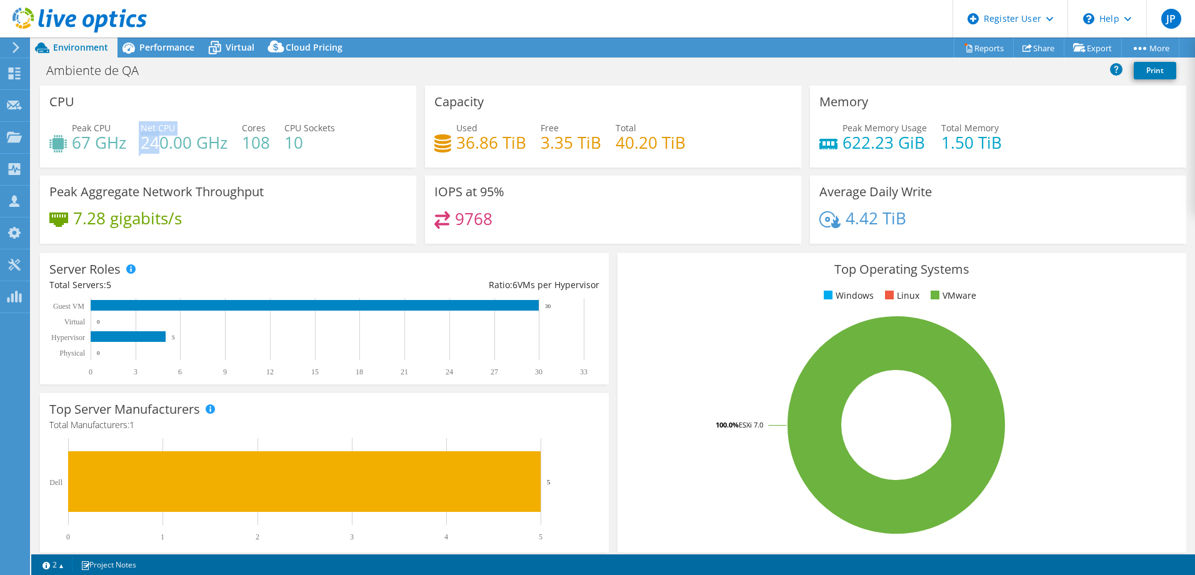
click at [158, 150] on div "Peak CPU 67 GHz Net CPU 240.00 GHz Cores 108 CPU Sockets 10" at bounding box center [228, 141] width 358 height 41
drag, startPoint x: 158, startPoint y: 150, endPoint x: 159, endPoint y: 51, distance: 98.8
click at [159, 51] on span "Performance" at bounding box center [166, 47] width 55 height 12
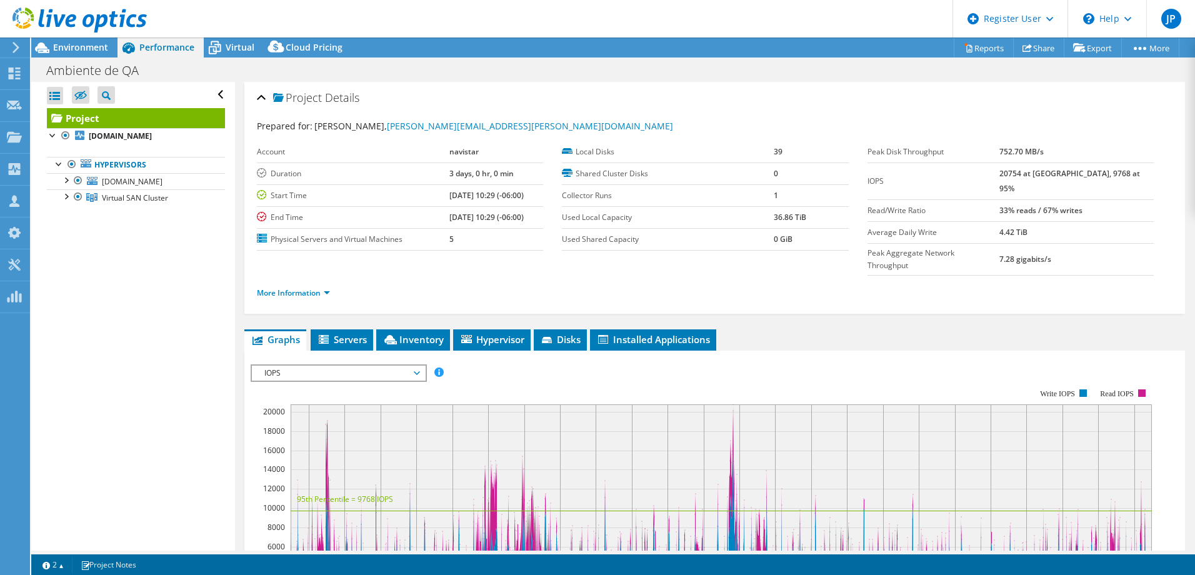
click at [372, 366] on span "IOPS" at bounding box center [338, 373] width 161 height 15
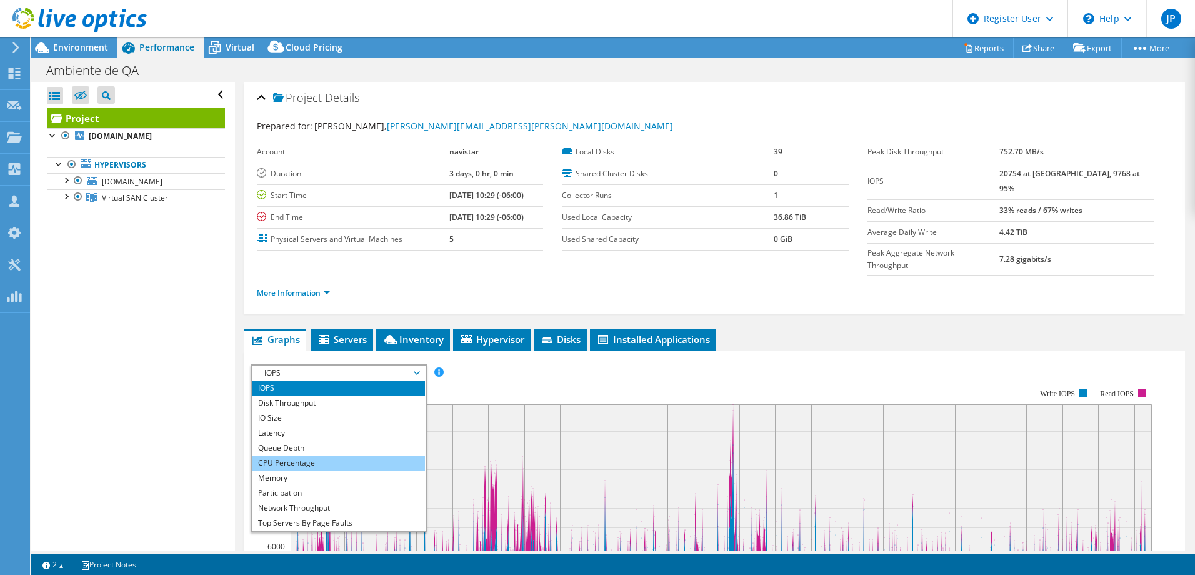
click at [341, 456] on li "CPU Percentage" at bounding box center [338, 463] width 173 height 15
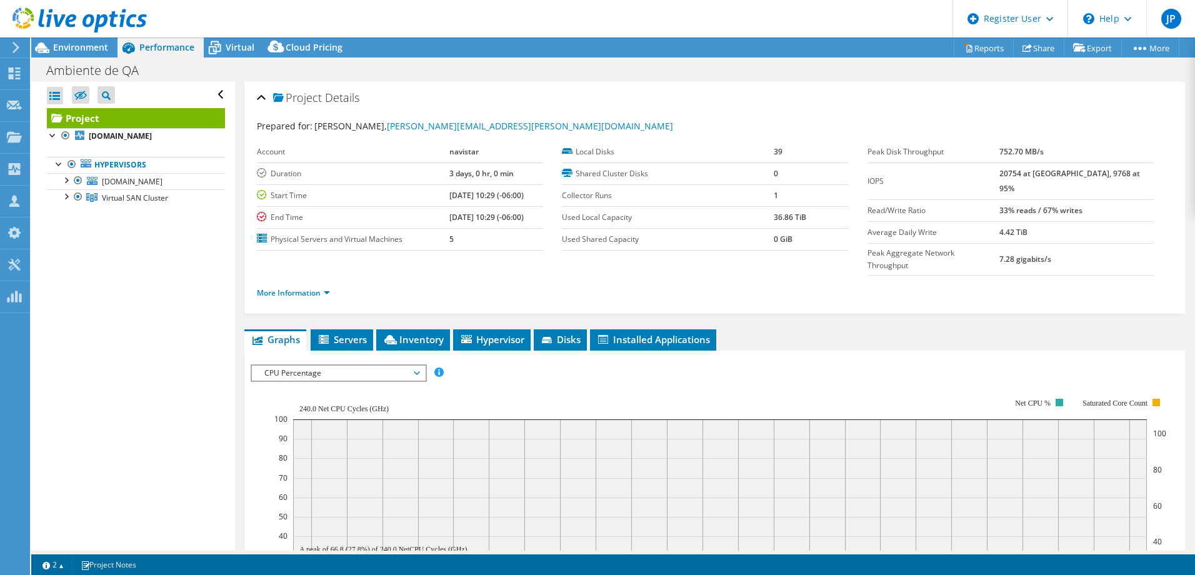
click at [74, 40] on div at bounding box center [73, 21] width 147 height 42
click at [76, 43] on span "Environment" at bounding box center [80, 47] width 55 height 12
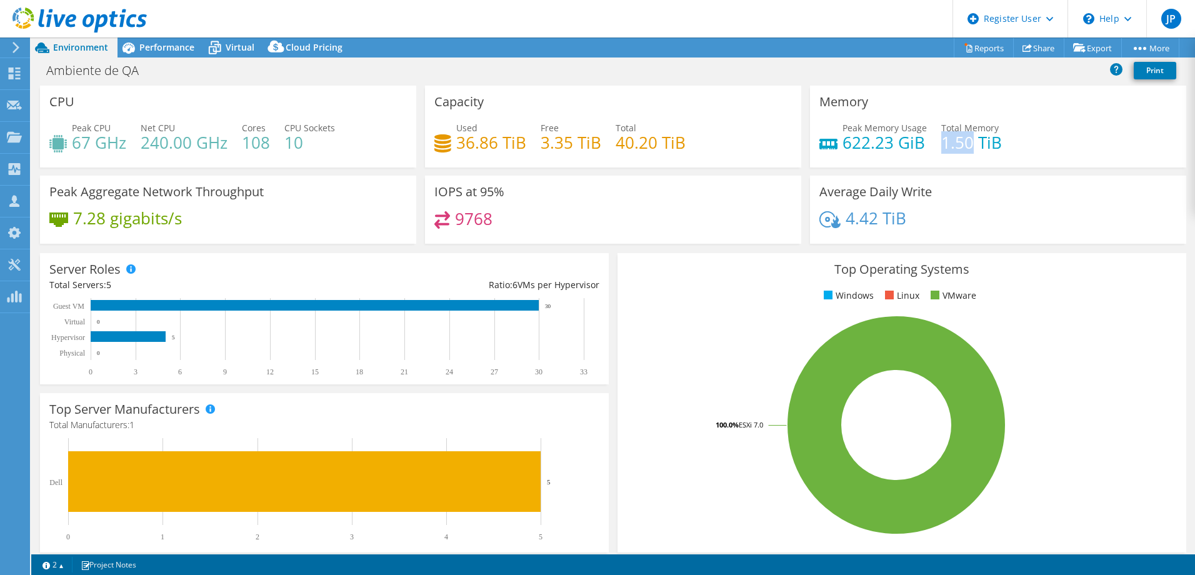
drag, startPoint x: 937, startPoint y: 139, endPoint x: 966, endPoint y: 137, distance: 28.9
click at [966, 137] on h4 "1.50 TiB" at bounding box center [972, 143] width 61 height 14
drag, startPoint x: 966, startPoint y: 137, endPoint x: 842, endPoint y: 139, distance: 123.8
click at [843, 140] on h4 "622.23 GiB" at bounding box center [885, 143] width 84 height 14
drag, startPoint x: 840, startPoint y: 141, endPoint x: 880, endPoint y: 139, distance: 40.1
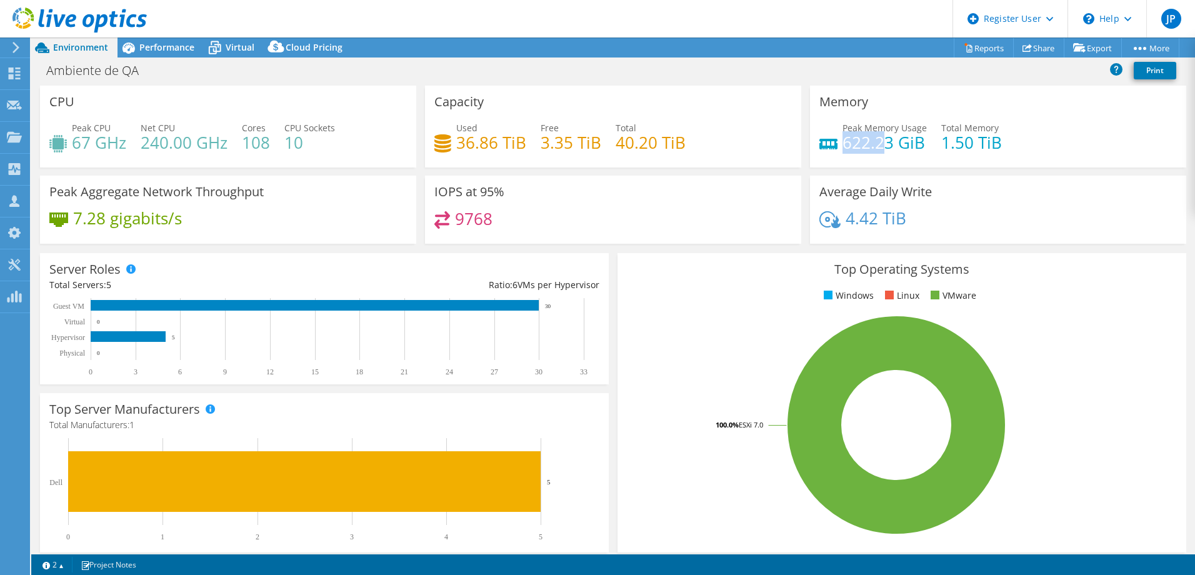
click at [880, 139] on h4 "622.23 GiB" at bounding box center [885, 143] width 84 height 14
click at [945, 140] on h4 "1.50 TiB" at bounding box center [972, 143] width 61 height 14
drag, startPoint x: 940, startPoint y: 143, endPoint x: 990, endPoint y: 141, distance: 50.1
click at [993, 142] on h4 "1.50 TiB" at bounding box center [972, 143] width 61 height 14
drag, startPoint x: 841, startPoint y: 144, endPoint x: 898, endPoint y: 143, distance: 56.9
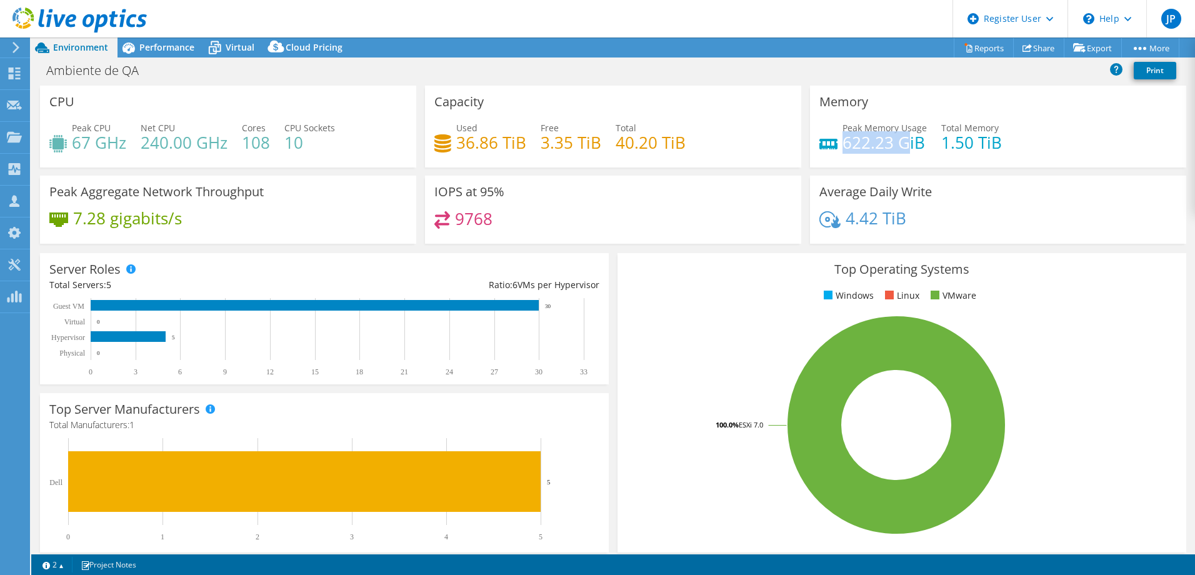
click at [898, 143] on h4 "622.23 GiB" at bounding box center [885, 143] width 84 height 14
click at [893, 139] on h4 "622.23 GiB" at bounding box center [885, 143] width 84 height 14
drag, startPoint x: 933, startPoint y: 141, endPoint x: 968, endPoint y: 144, distance: 34.5
click at [968, 144] on div "Peak Memory Usage 622.23 GiB Total Memory 1.50 TiB" at bounding box center [999, 141] width 358 height 41
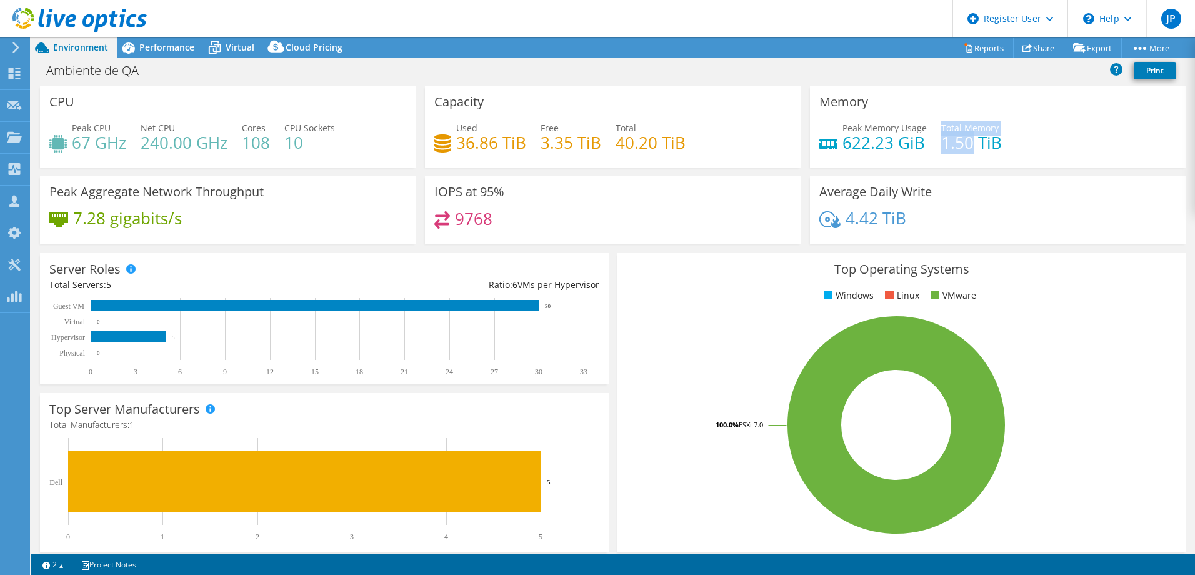
click at [964, 145] on h4 "1.50 TiB" at bounding box center [972, 143] width 61 height 14
drag, startPoint x: 937, startPoint y: 146, endPoint x: 979, endPoint y: 148, distance: 41.3
click at [979, 148] on h4 "1.50 TiB" at bounding box center [972, 143] width 61 height 14
click at [166, 44] on span "Performance" at bounding box center [166, 47] width 55 height 12
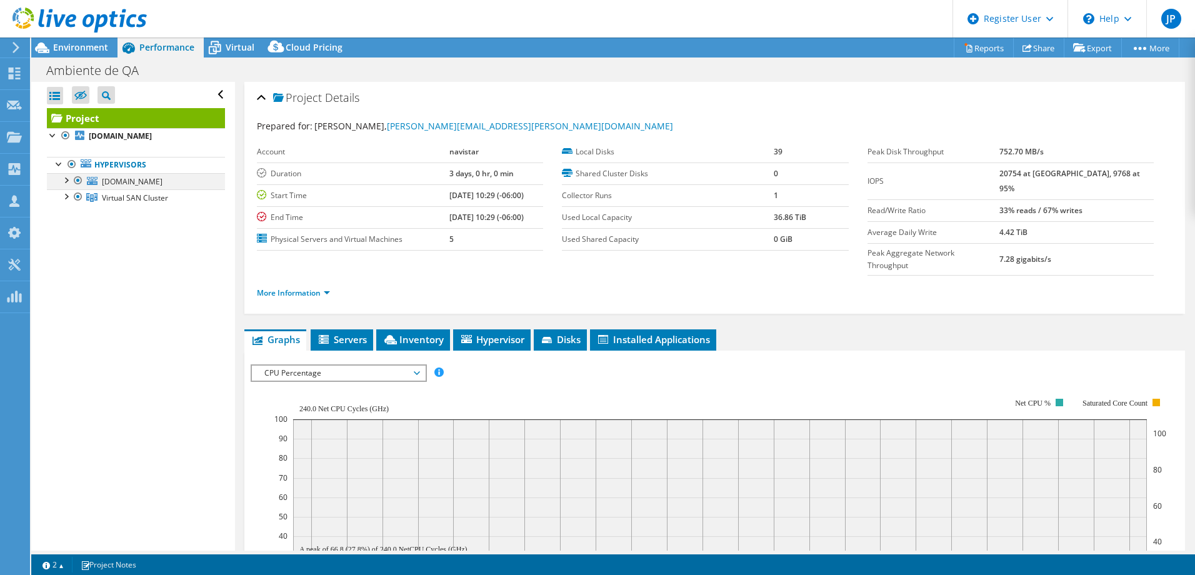
click at [62, 182] on div at bounding box center [65, 179] width 13 height 13
click at [320, 288] on link "More Information" at bounding box center [293, 293] width 73 height 11
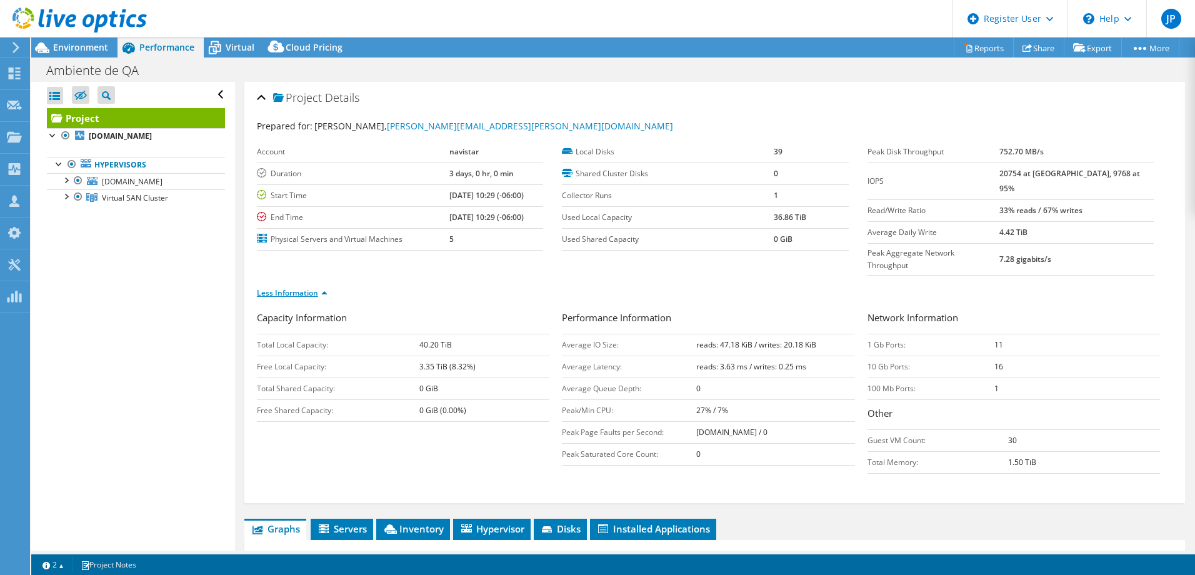
click at [322, 288] on link "Less Information" at bounding box center [292, 293] width 71 height 11
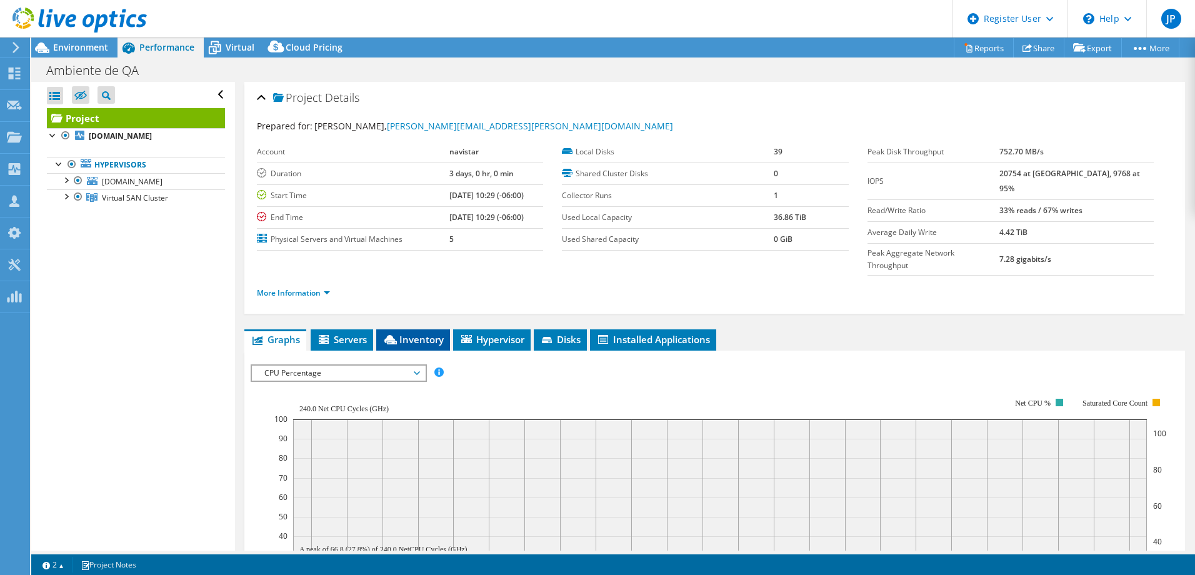
click at [434, 333] on span "Inventory" at bounding box center [413, 339] width 61 height 13
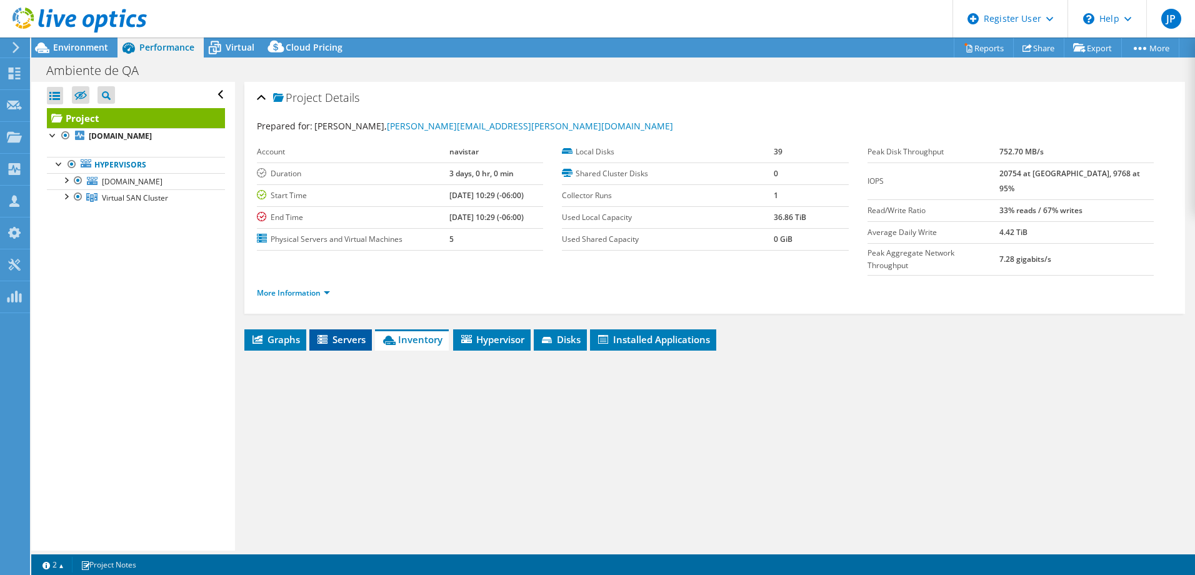
click at [349, 333] on span "Servers" at bounding box center [341, 339] width 50 height 13
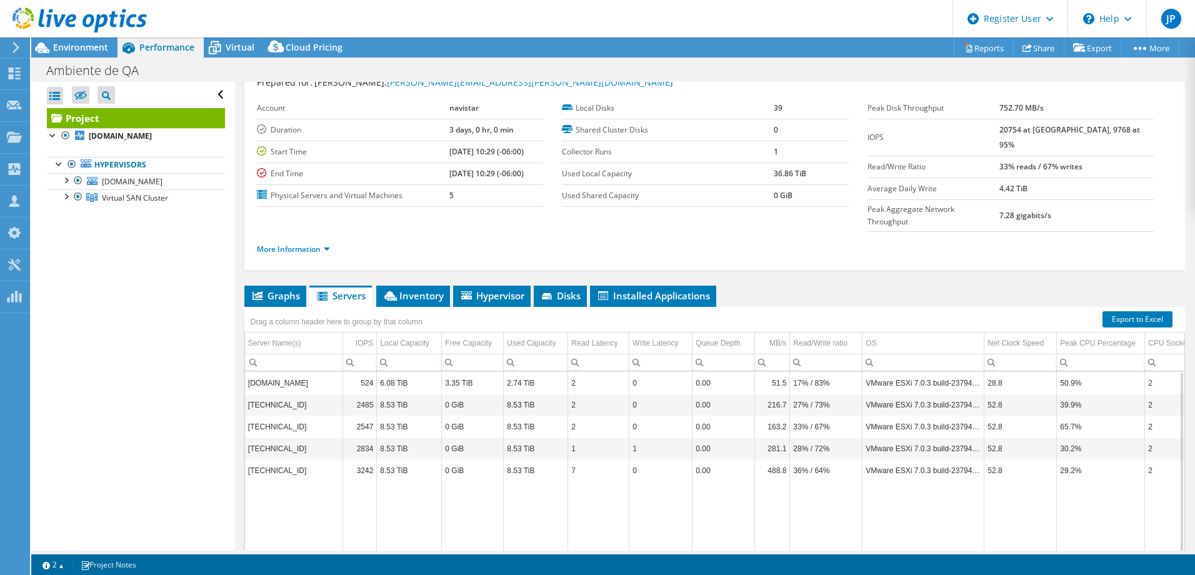
scroll to position [88, 0]
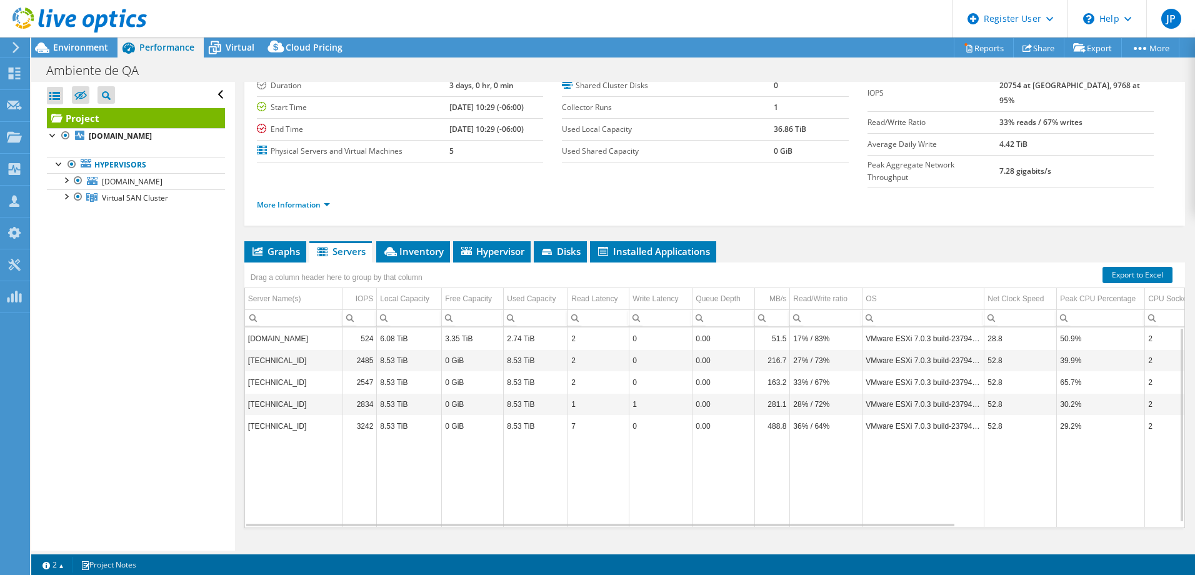
click at [561, 393] on td "8.53 TiB" at bounding box center [536, 404] width 64 height 22
click at [442, 328] on td "3.35 TiB" at bounding box center [473, 339] width 62 height 22
drag, startPoint x: 451, startPoint y: 313, endPoint x: 478, endPoint y: 313, distance: 26.9
click at [478, 328] on td "3.35 TiB" at bounding box center [473, 339] width 62 height 22
click at [61, 178] on div at bounding box center [65, 179] width 13 height 13
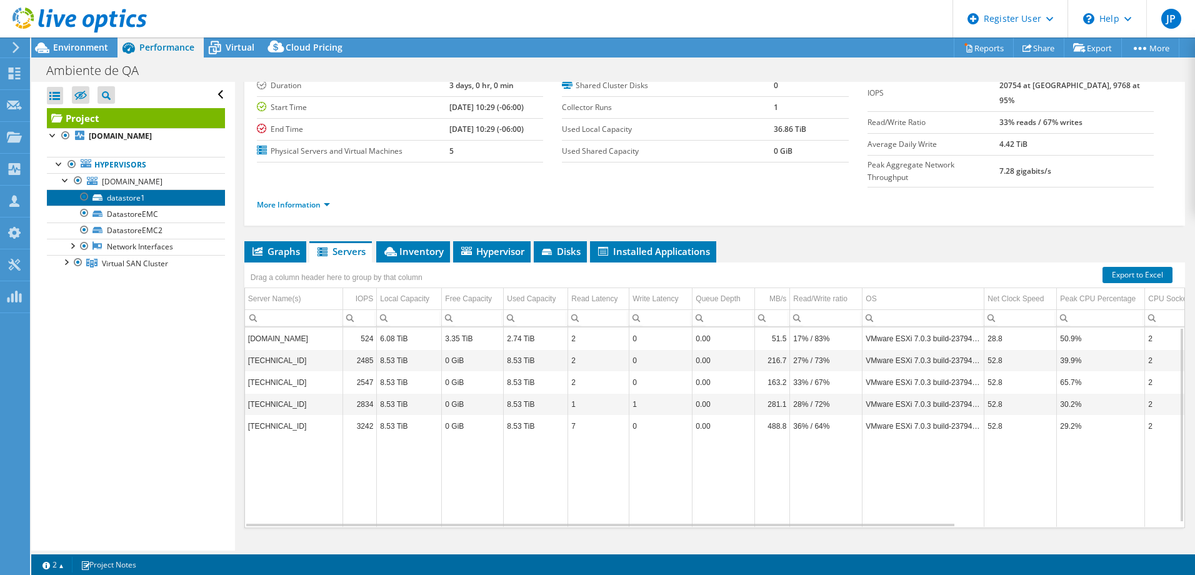
click at [126, 193] on link "datastore1" at bounding box center [136, 197] width 178 height 16
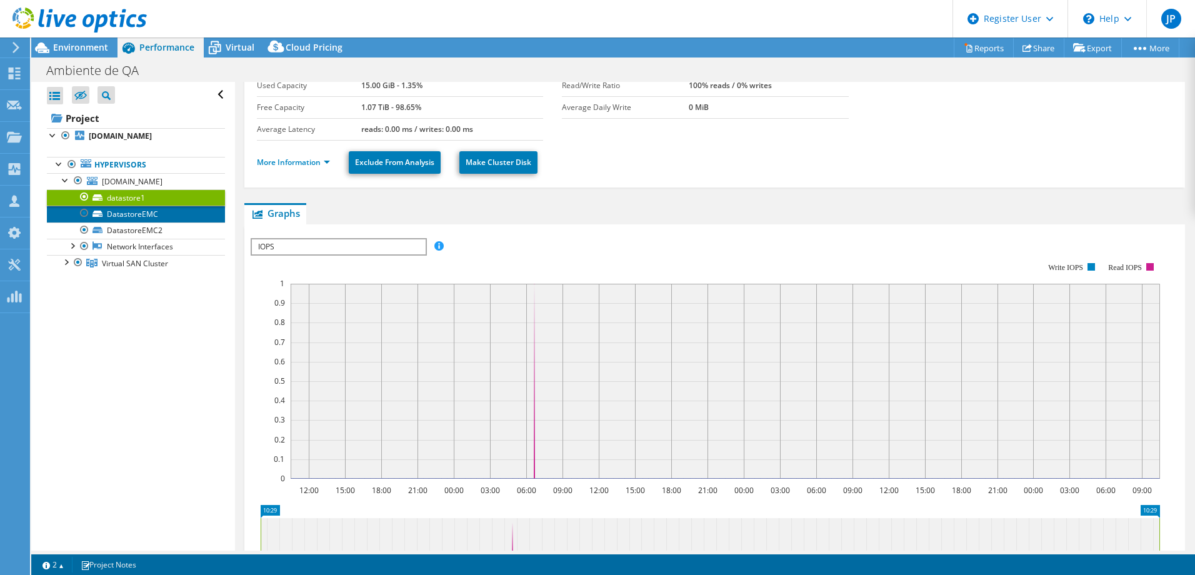
click at [132, 212] on link "DatastoreEMC" at bounding box center [136, 214] width 178 height 16
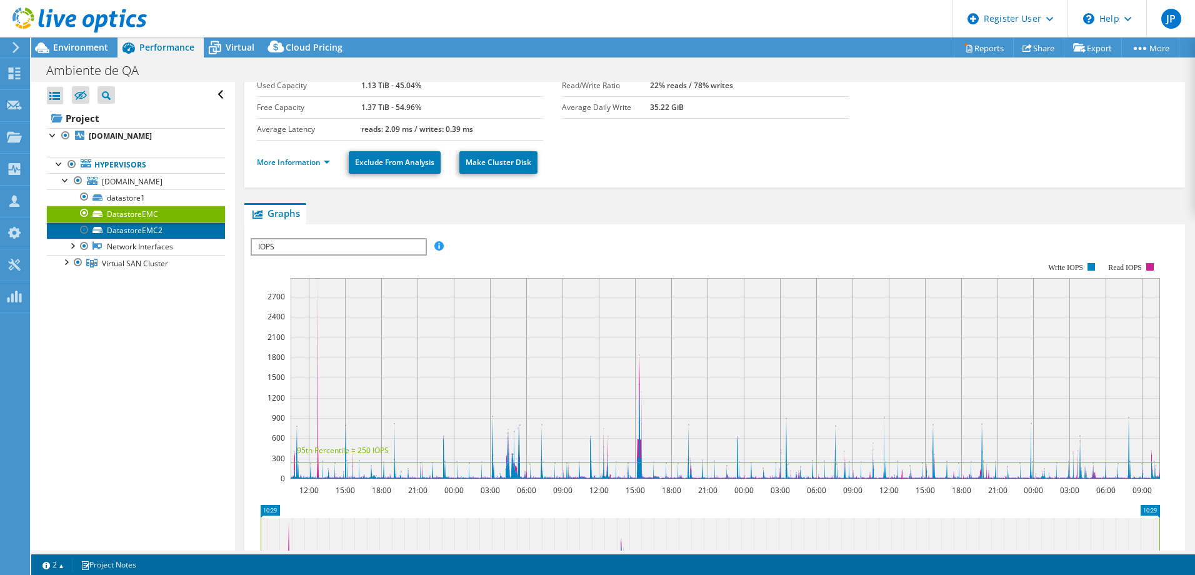
click at [143, 232] on link "DatastoreEMC2" at bounding box center [136, 231] width 178 height 16
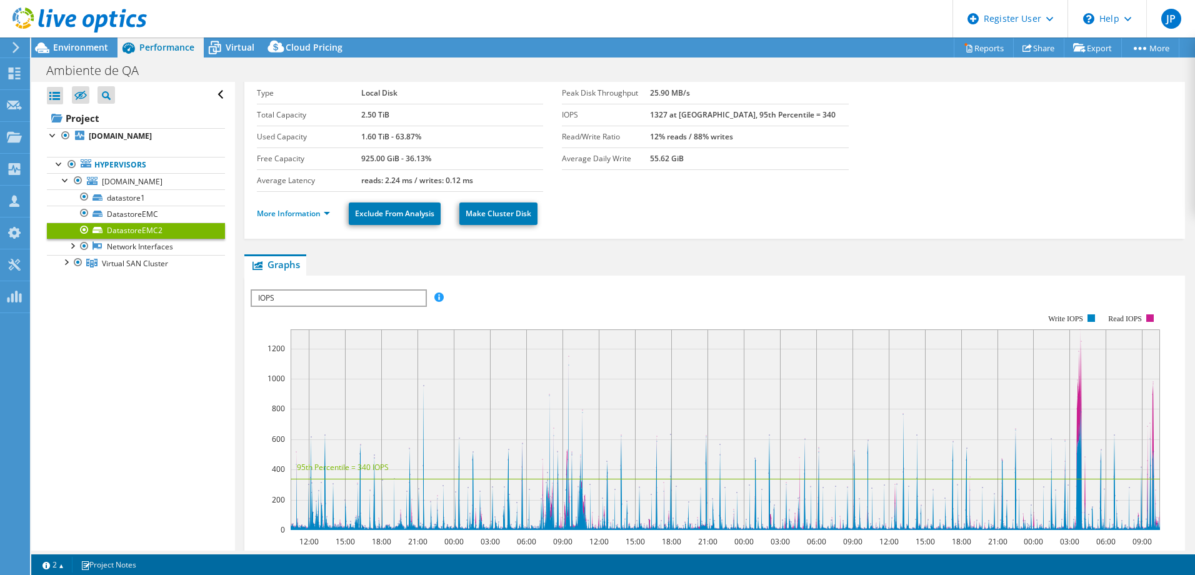
scroll to position [0, 0]
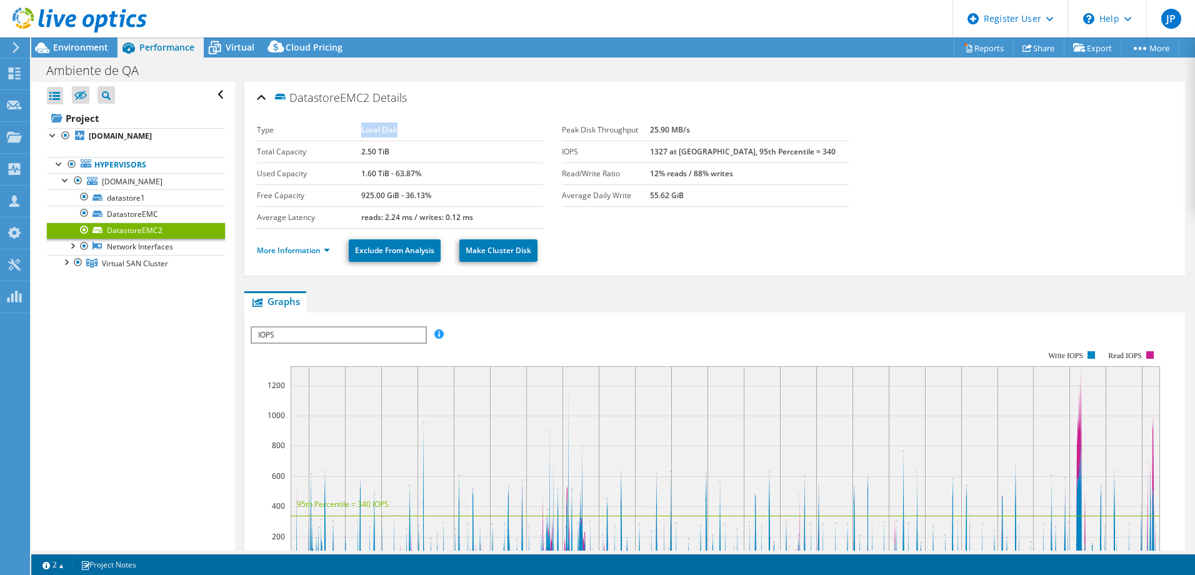
drag, startPoint x: 358, startPoint y: 132, endPoint x: 403, endPoint y: 131, distance: 45.0
click at [403, 131] on td "Local Disk" at bounding box center [452, 130] width 182 height 22
click at [149, 211] on link "DatastoreEMC" at bounding box center [136, 214] width 178 height 16
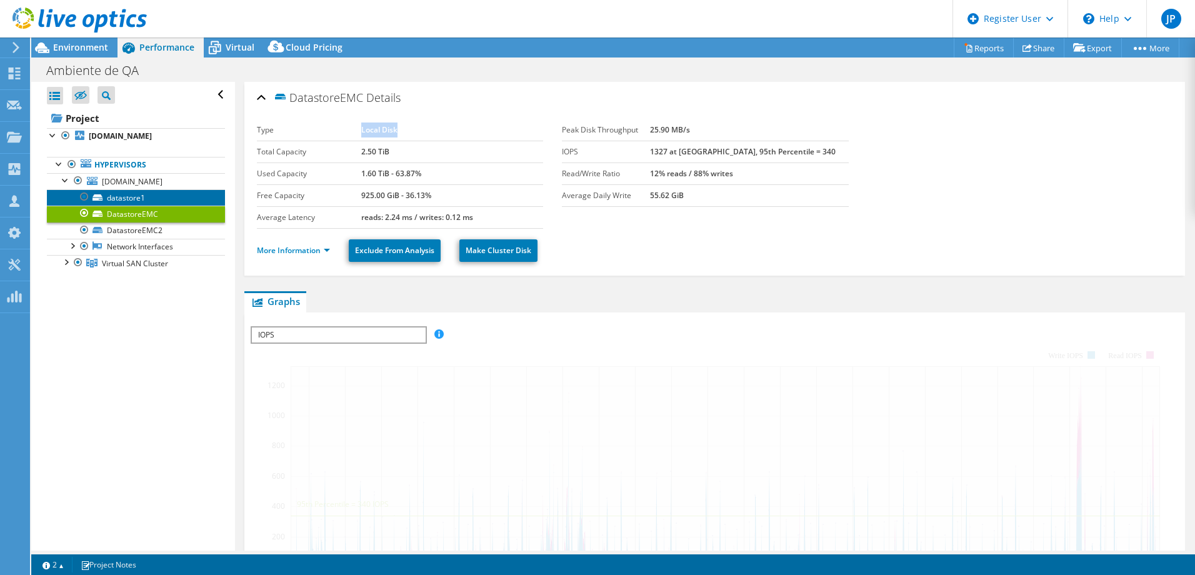
click at [145, 194] on link "datastore1" at bounding box center [136, 197] width 178 height 16
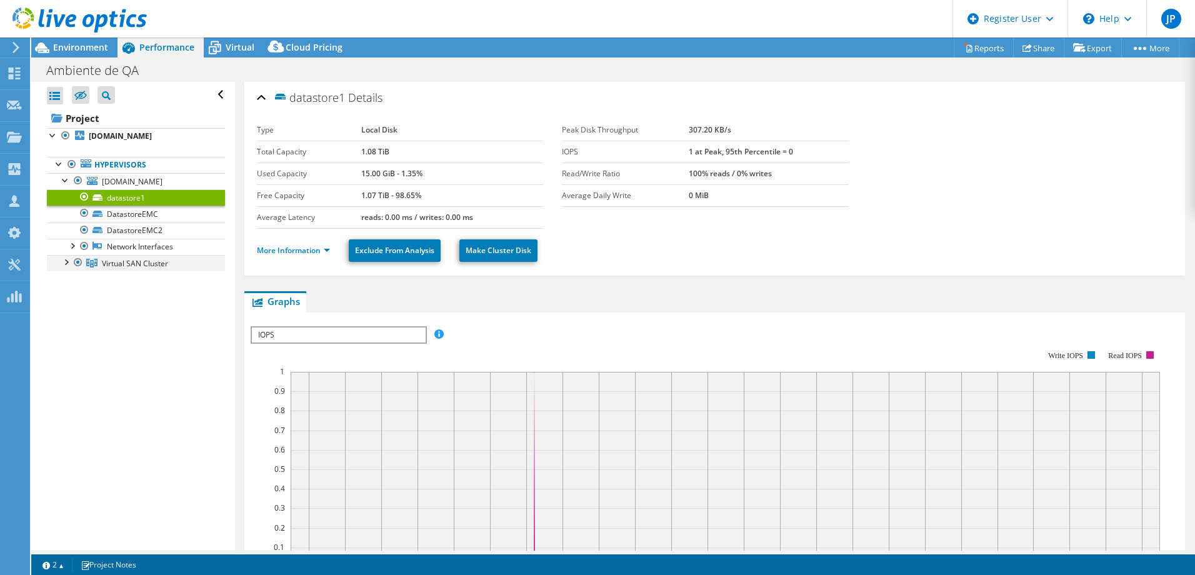
click at [69, 265] on div at bounding box center [65, 261] width 13 height 13
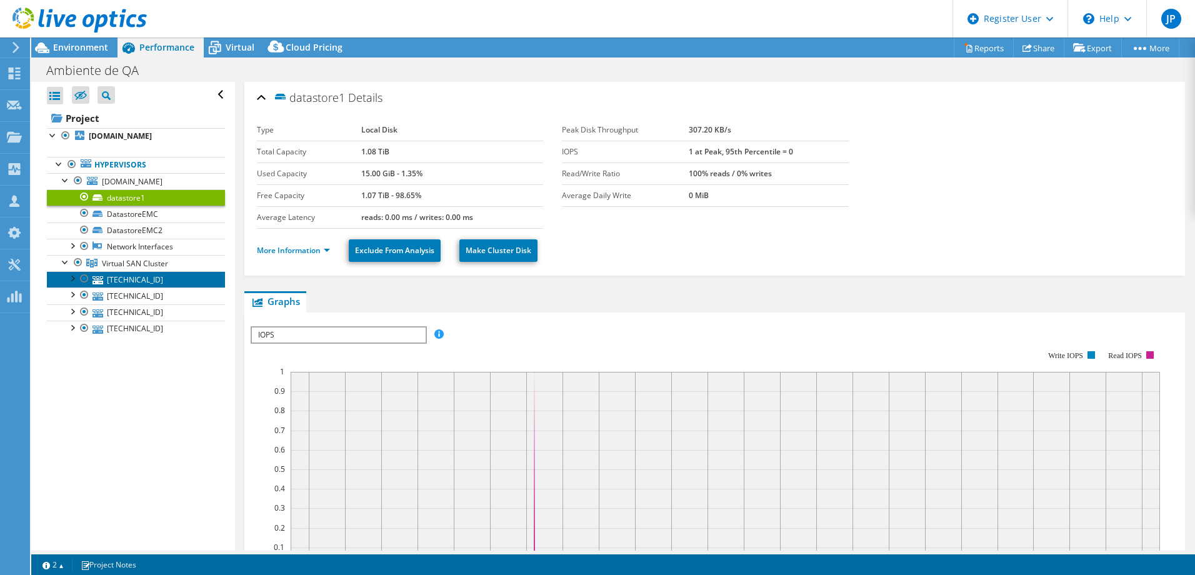
click at [146, 274] on link "[TECHNICAL_ID]" at bounding box center [136, 279] width 178 height 16
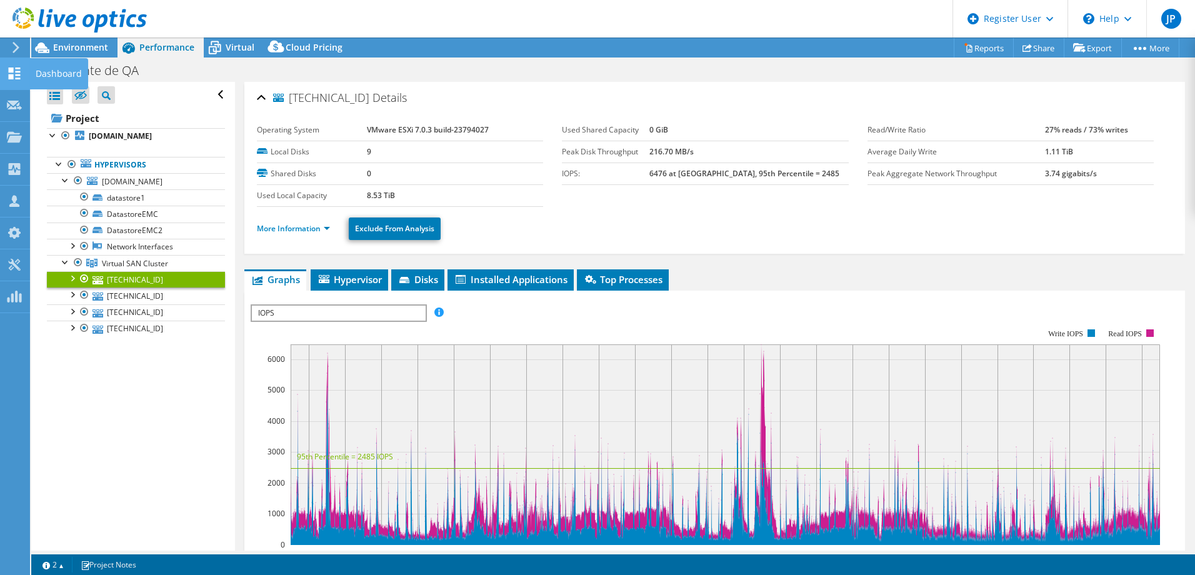
click at [12, 80] on div at bounding box center [14, 75] width 15 height 14
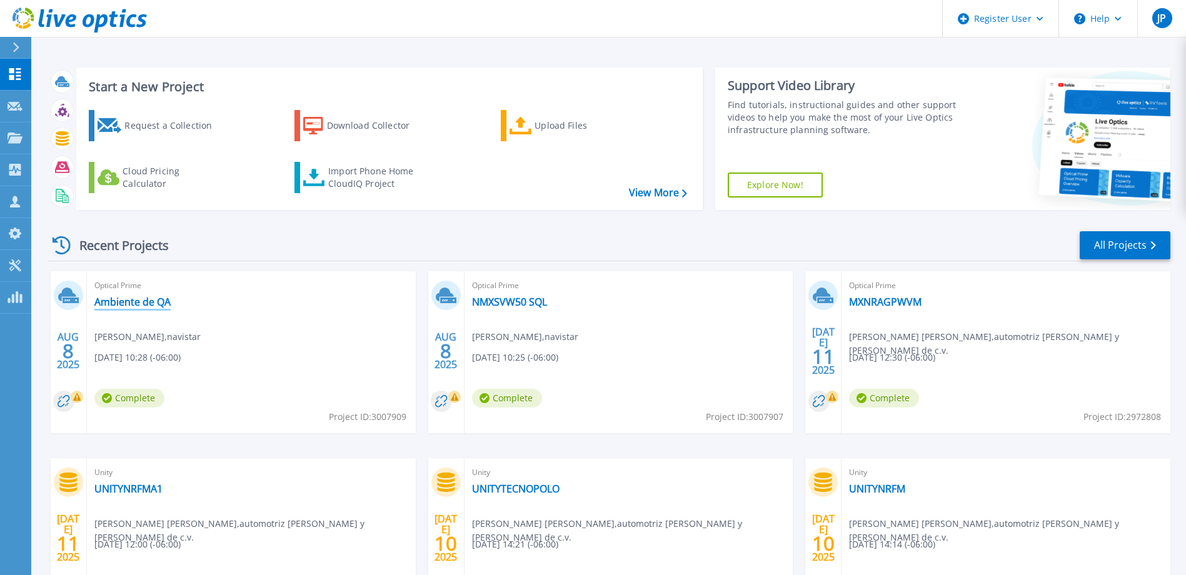
click at [148, 304] on link "Ambiente de QA" at bounding box center [132, 302] width 76 height 13
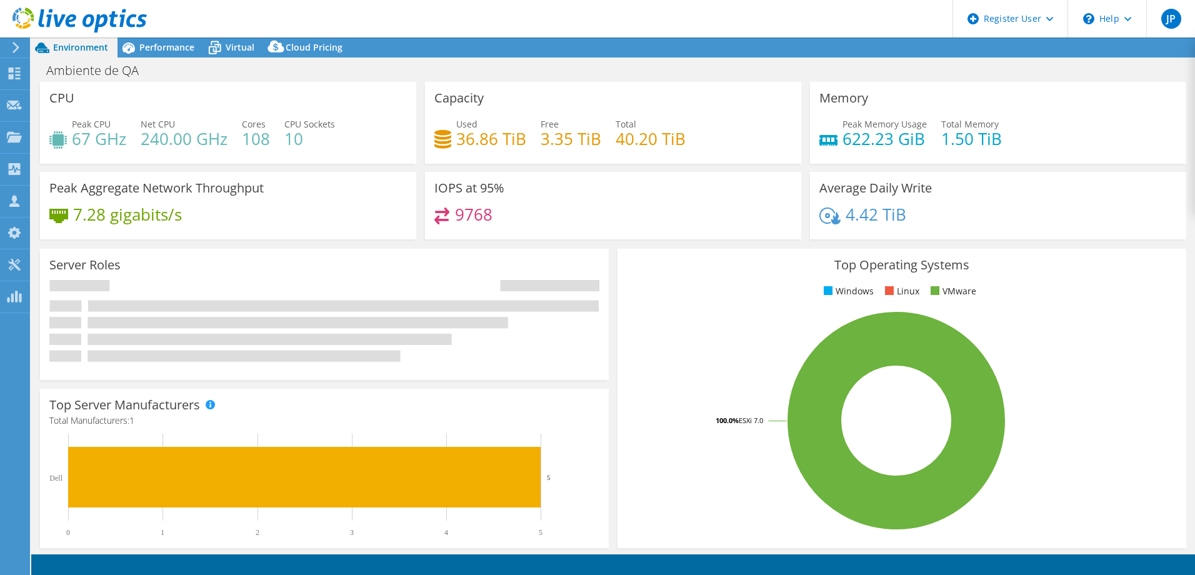
select select "USD"
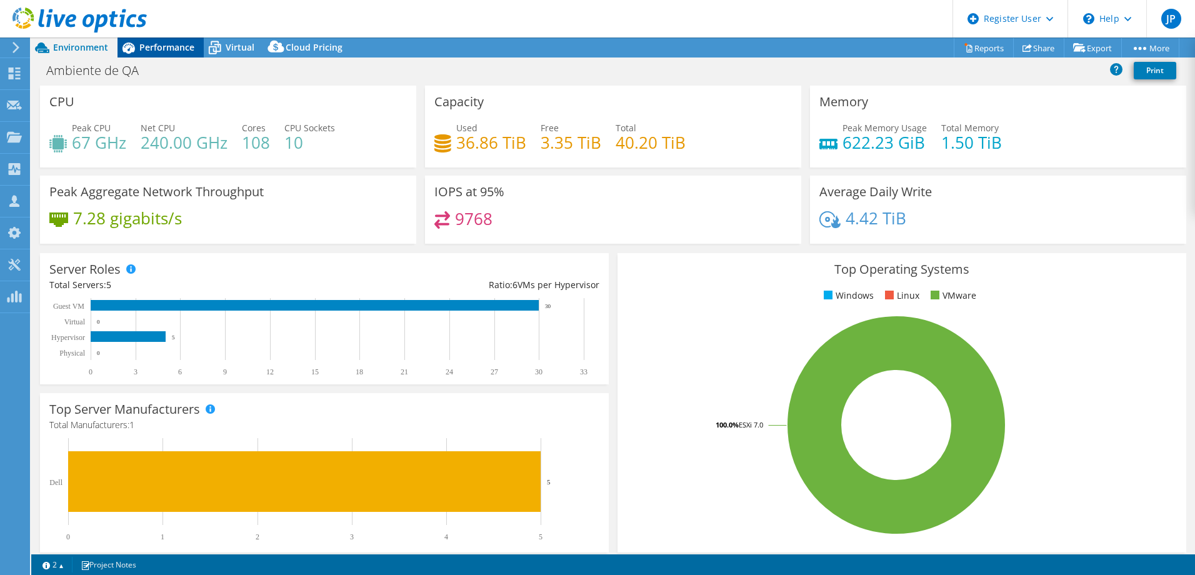
click at [168, 48] on span "Performance" at bounding box center [166, 47] width 55 height 12
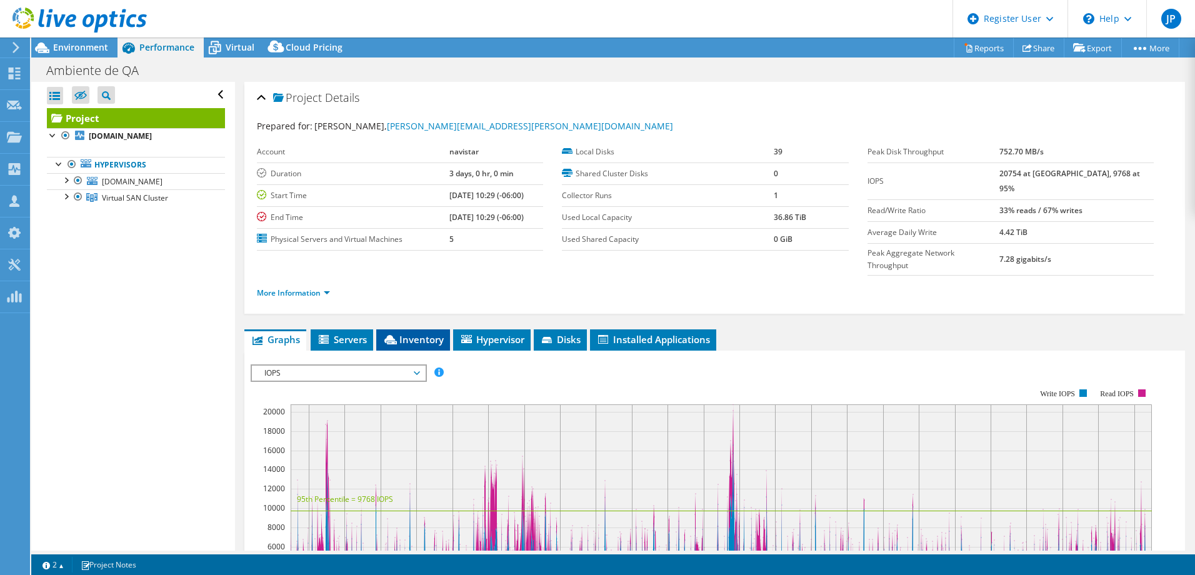
click at [425, 333] on span "Inventory" at bounding box center [413, 339] width 61 height 13
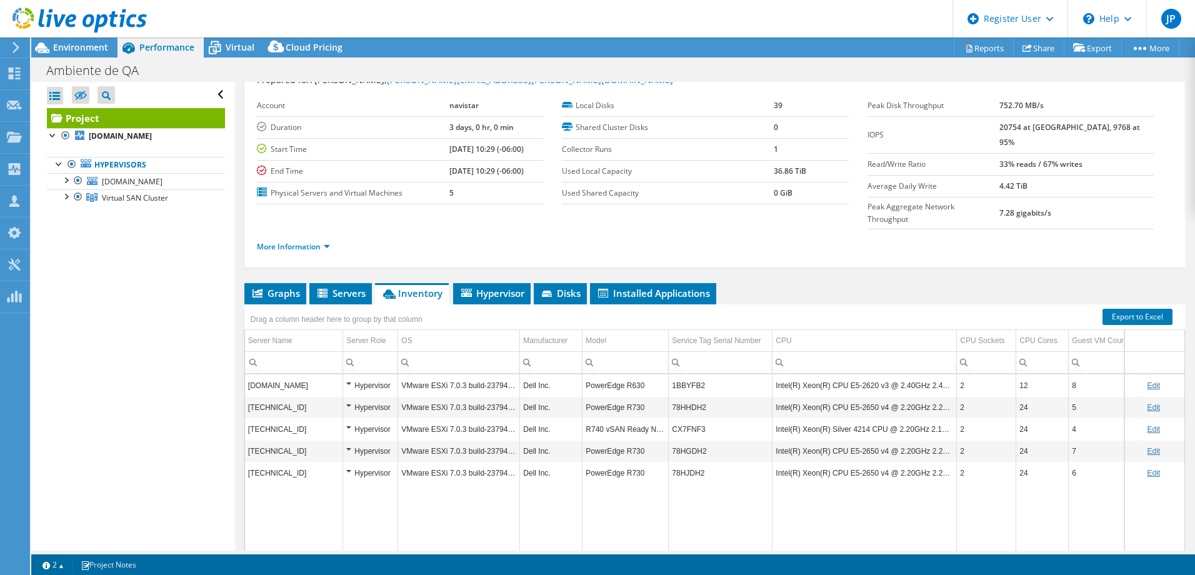
scroll to position [88, 0]
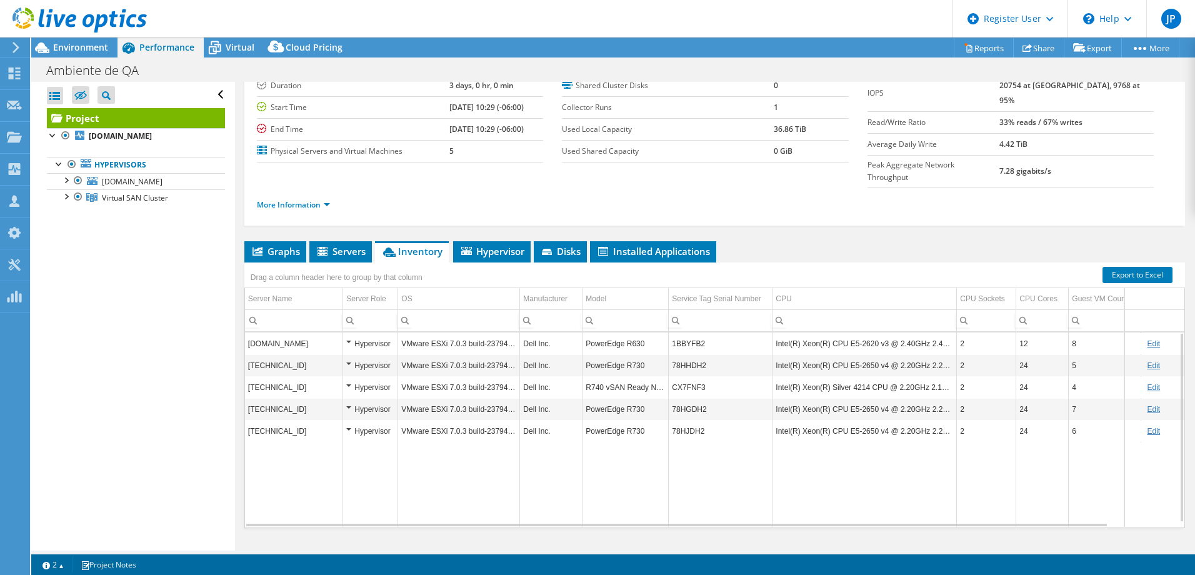
click at [685, 333] on td "1BBYFB2" at bounding box center [721, 344] width 104 height 22
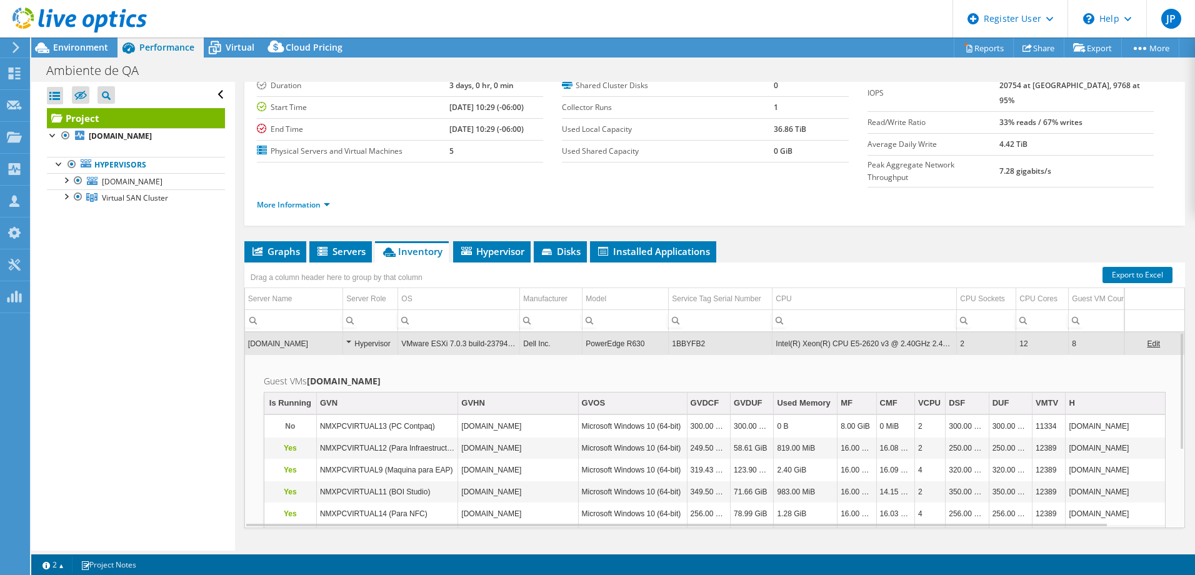
click at [683, 333] on td "1BBYFB2" at bounding box center [721, 344] width 104 height 22
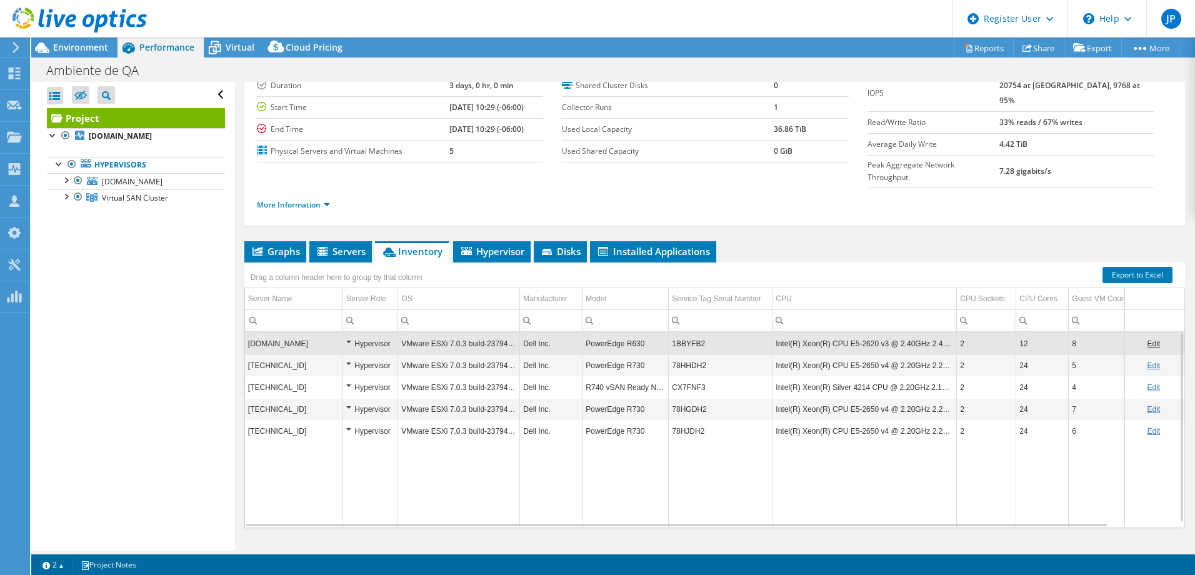
click at [350, 336] on div "Hypervisor" at bounding box center [370, 343] width 48 height 15
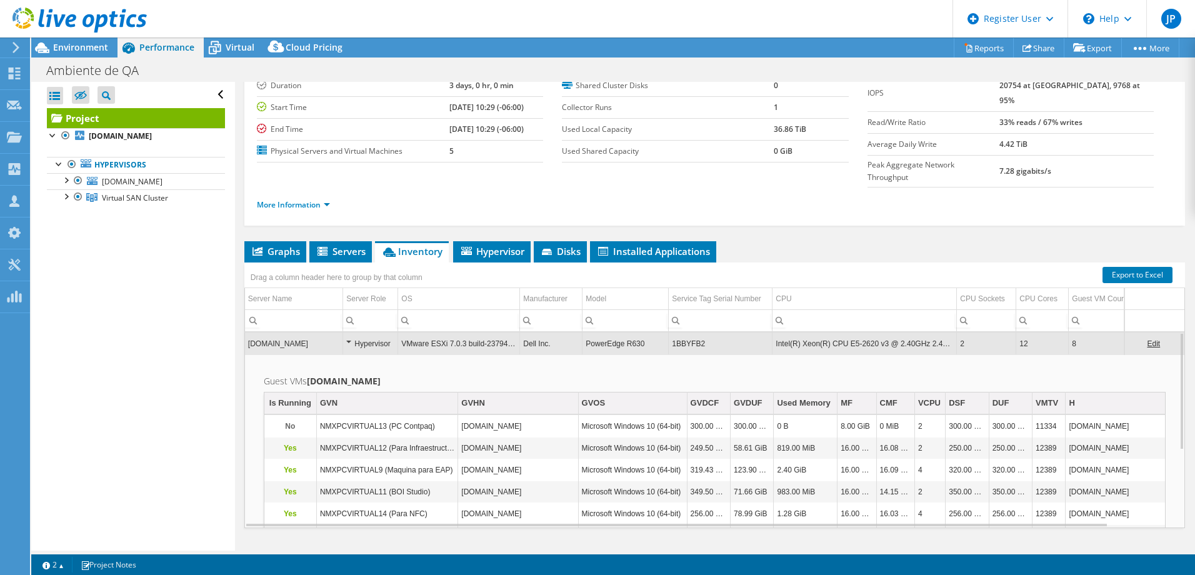
click at [350, 336] on div "Hypervisor" at bounding box center [370, 343] width 48 height 15
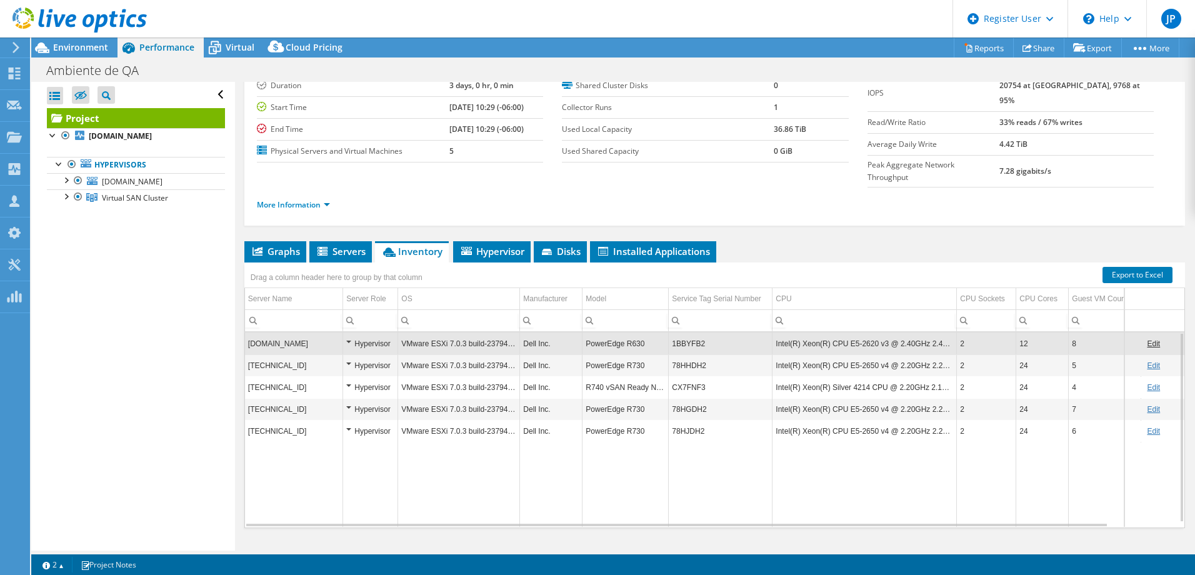
click at [689, 333] on td "1BBYFB2" at bounding box center [721, 344] width 104 height 22
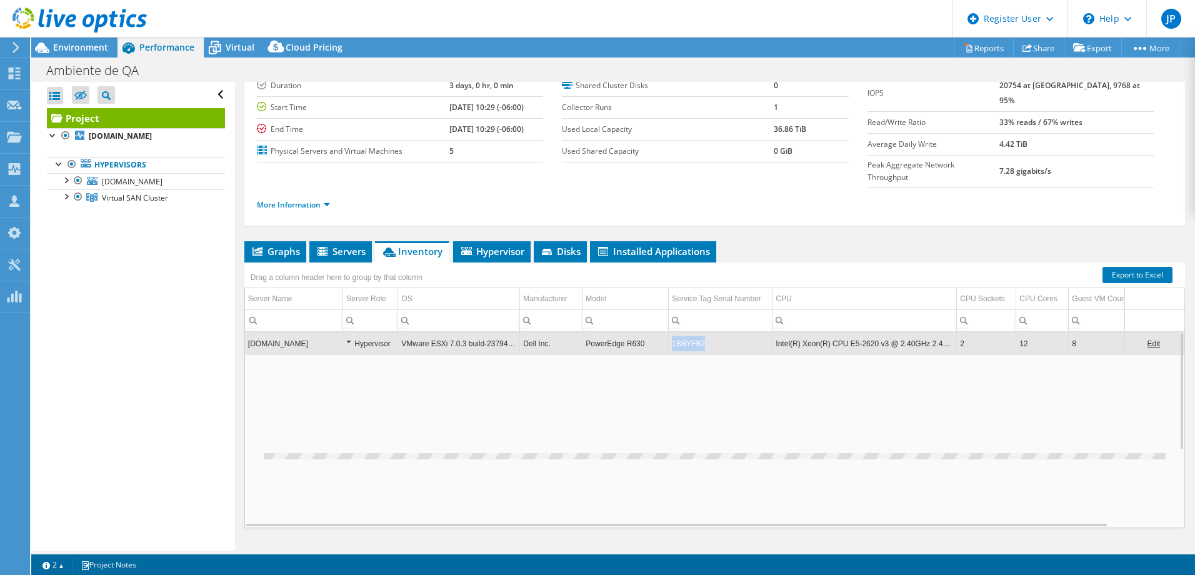
click at [689, 333] on td "1BBYFB2" at bounding box center [721, 344] width 104 height 22
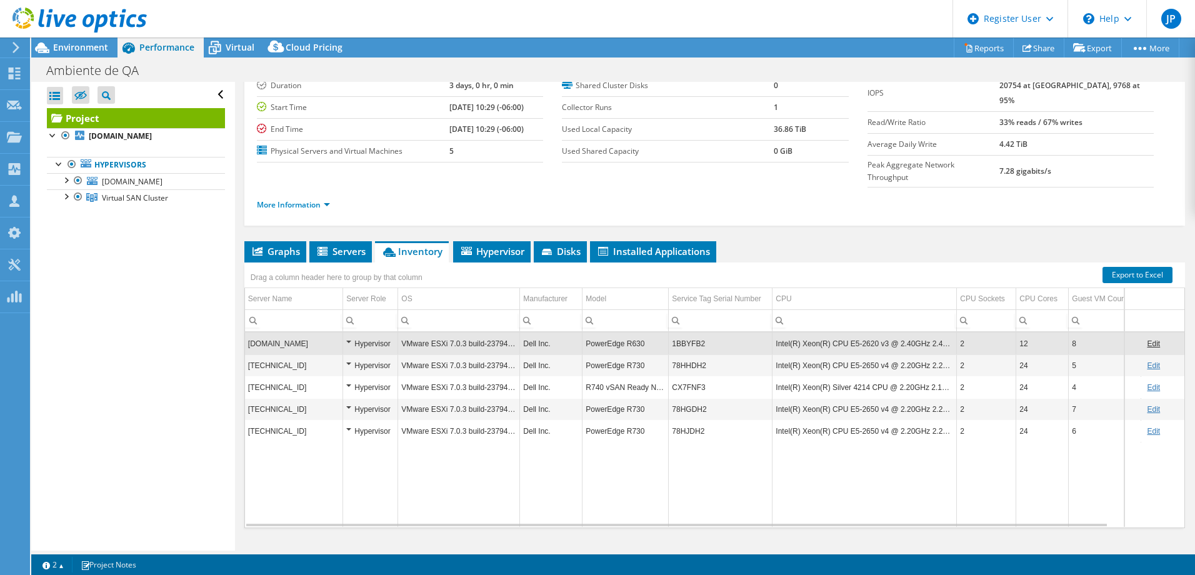
click at [689, 333] on td "1BBYFB2" at bounding box center [721, 344] width 104 height 22
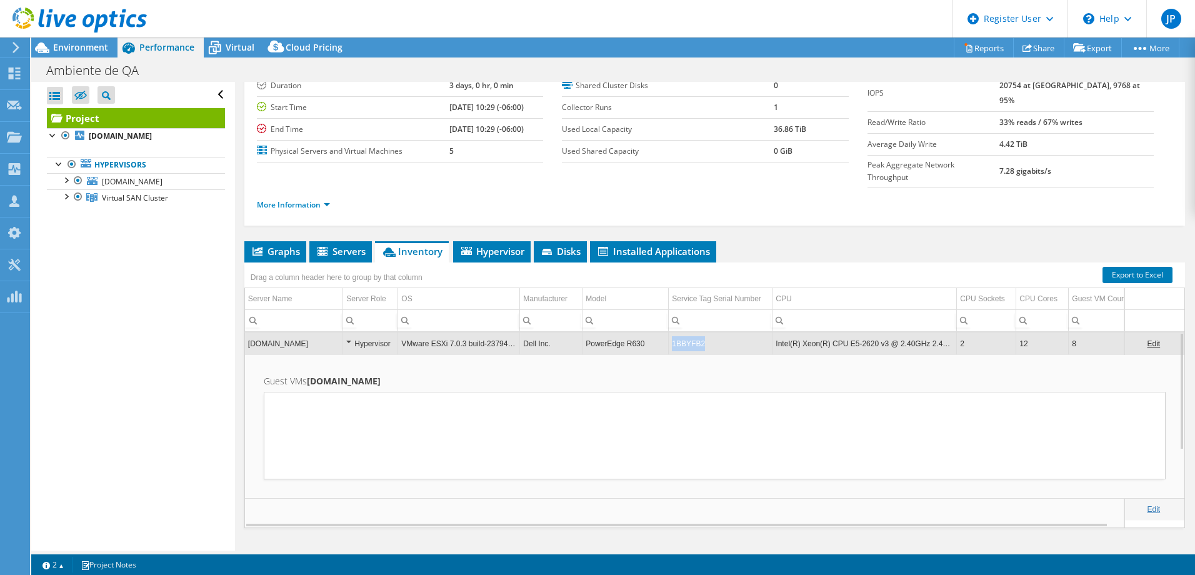
click at [689, 333] on td "1BBYFB2" at bounding box center [721, 344] width 104 height 22
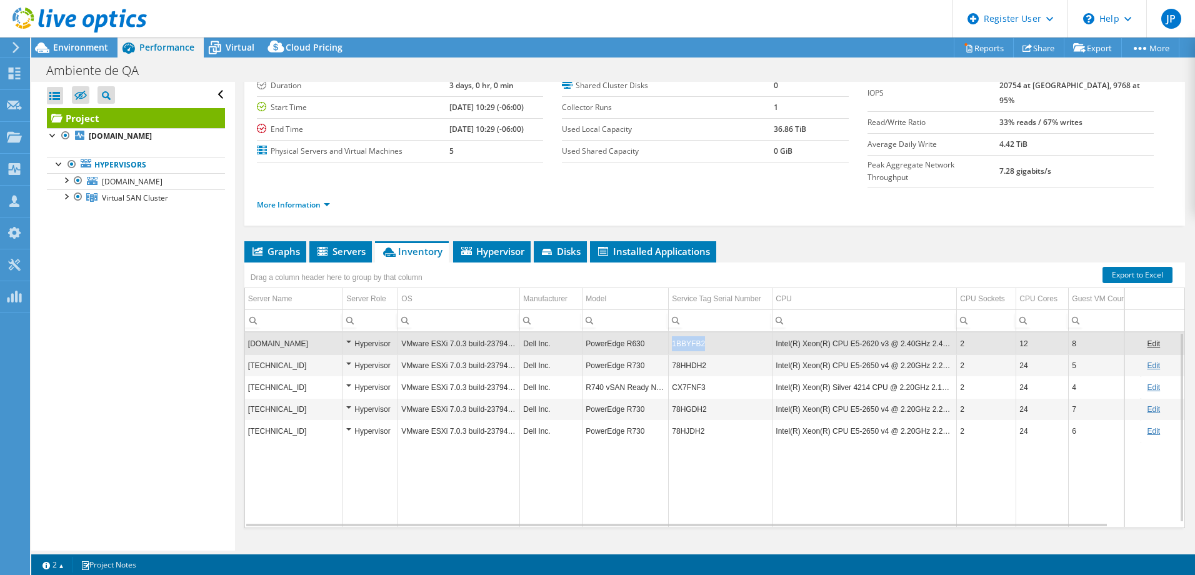
click at [689, 333] on td "1BBYFB2" at bounding box center [721, 344] width 104 height 22
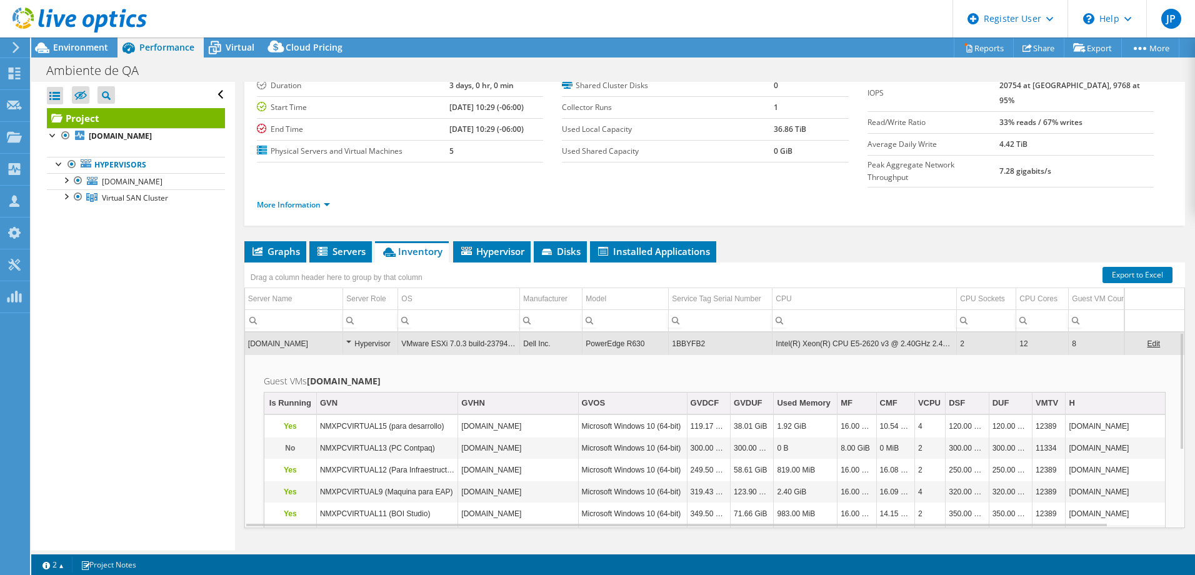
click at [689, 333] on td "1BBYFB2" at bounding box center [721, 344] width 104 height 22
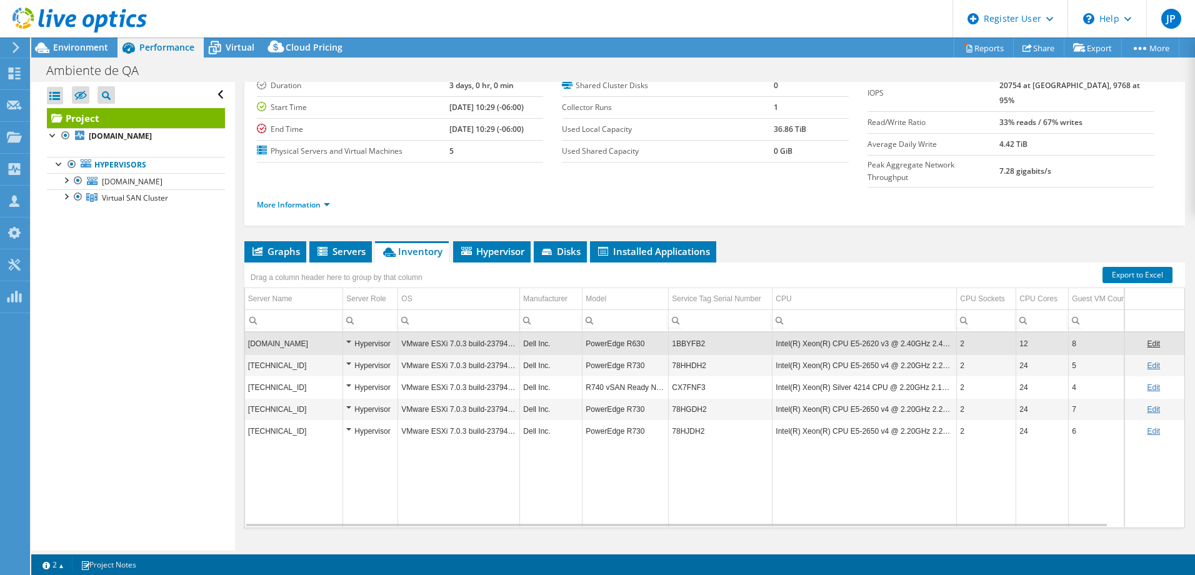
click at [689, 333] on td "1BBYFB2" at bounding box center [721, 344] width 104 height 22
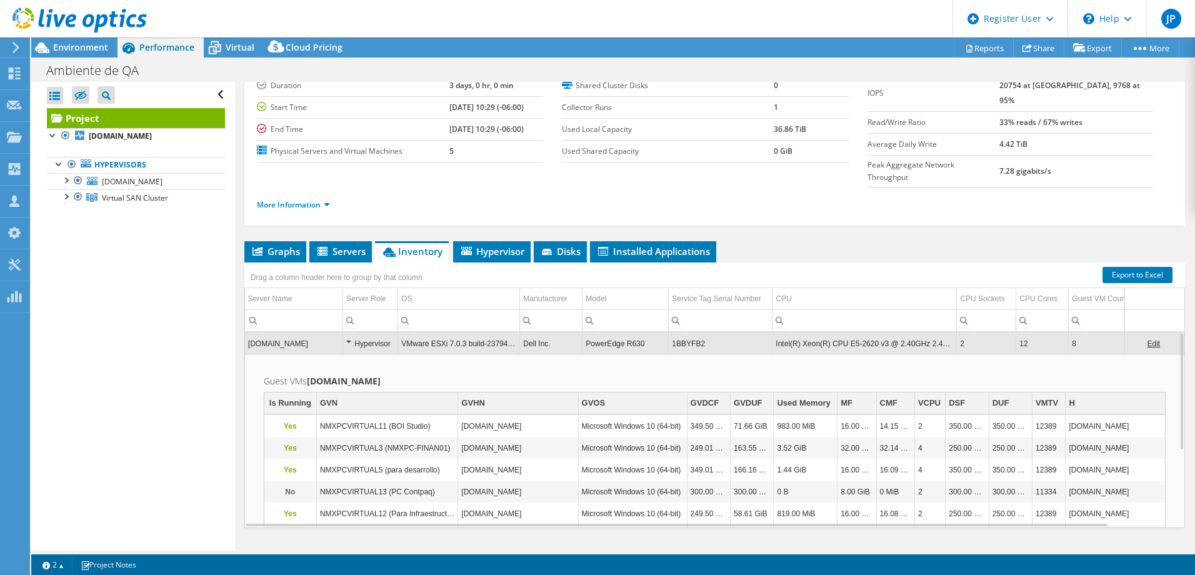
click at [689, 333] on td "1BBYFB2" at bounding box center [721, 344] width 104 height 22
